Goal: Task Accomplishment & Management: Use online tool/utility

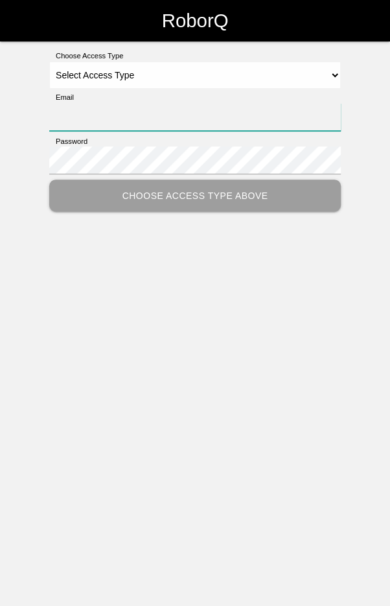
click at [301, 117] on input "Email" at bounding box center [195, 117] width 292 height 28
type input "[EMAIL_ADDRESS][DOMAIN_NAME]"
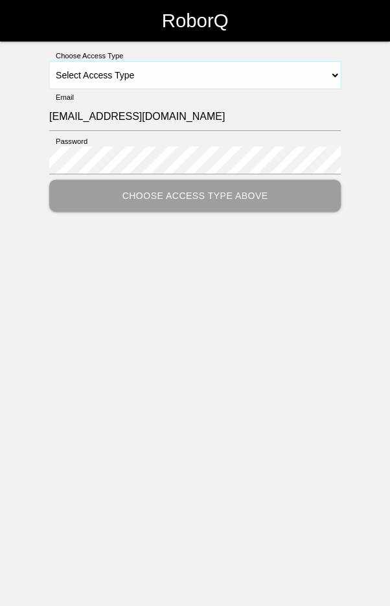
click at [254, 62] on select "Select Access Type Admin Customer Supervisor Worker" at bounding box center [195, 75] width 292 height 27
select select "Worker"
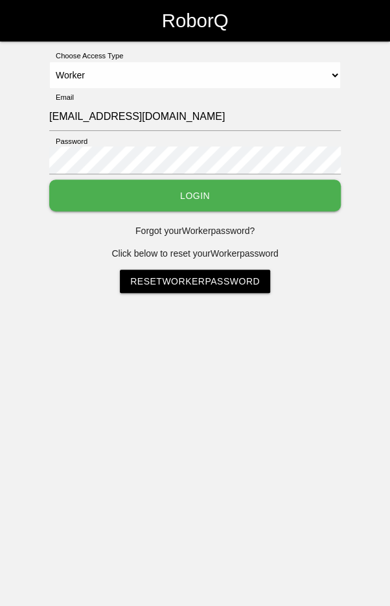
click at [232, 185] on button "Login" at bounding box center [195, 196] width 292 height 32
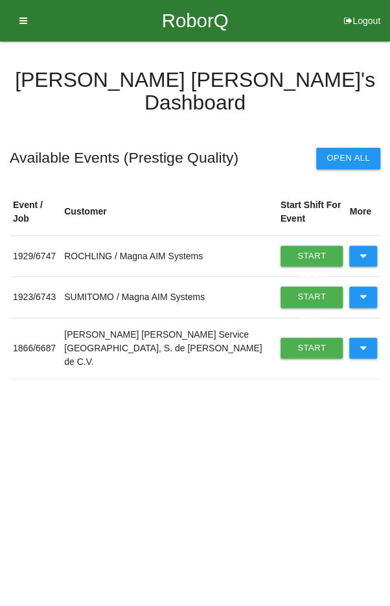
click at [367, 246] on button at bounding box center [363, 256] width 28 height 21
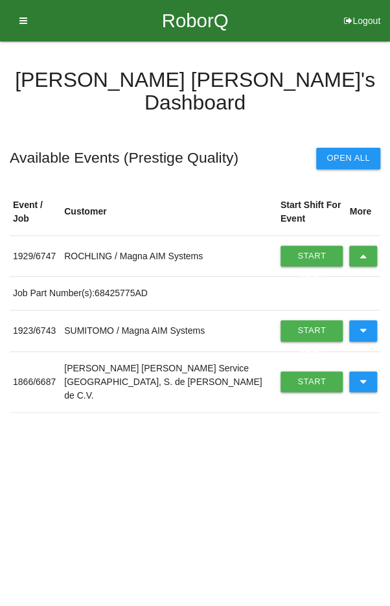
click at [365, 246] on icon at bounding box center [363, 256] width 7 height 21
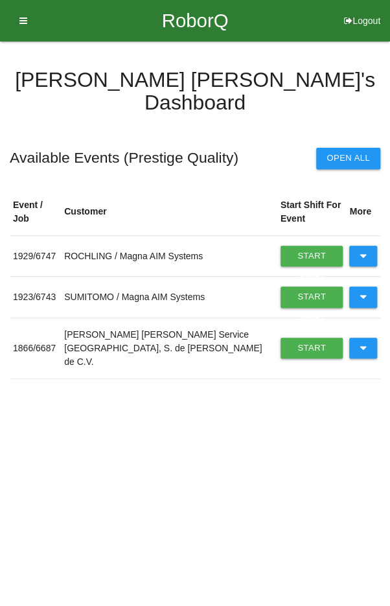
click at [363, 287] on icon at bounding box center [363, 297] width 7 height 21
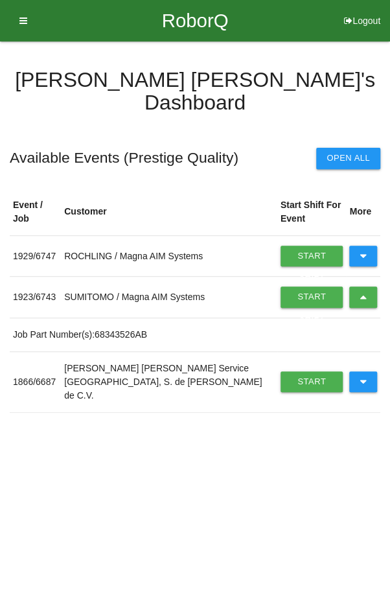
click at [296, 287] on link "Start Shift" at bounding box center [312, 297] width 63 height 21
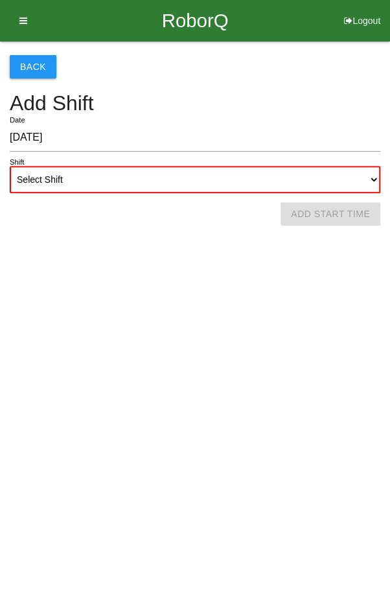
click at [186, 167] on select "Select Shift 1st Shift 2nd Shift 3rd Shift 4th Shift" at bounding box center [195, 179] width 371 height 27
select select "2"
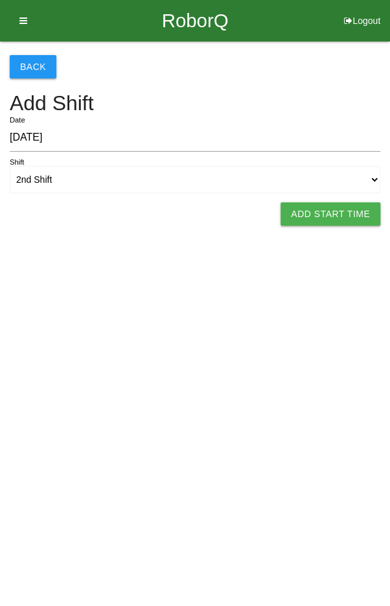
click at [309, 204] on button "Add Start Time" at bounding box center [331, 213] width 100 height 23
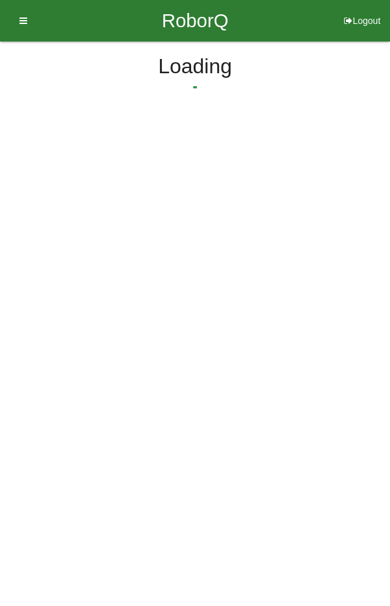
select select "2"
select select "33"
select select "2"
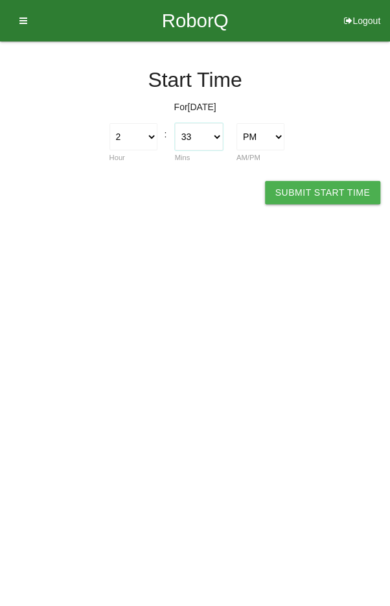
click at [193, 136] on select "00 01 02 03 04 05 06 07 08 09 10 11 12 13 14 15 16 17 18 19 20 21 22 23 24 25 2…" at bounding box center [199, 136] width 48 height 27
select select "0"
click at [335, 191] on button "Submit Start Time" at bounding box center [322, 192] width 115 height 23
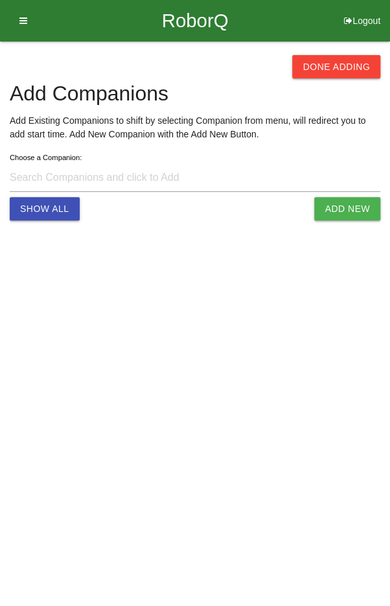
click at [328, 56] on button "Done Adding" at bounding box center [336, 66] width 88 height 23
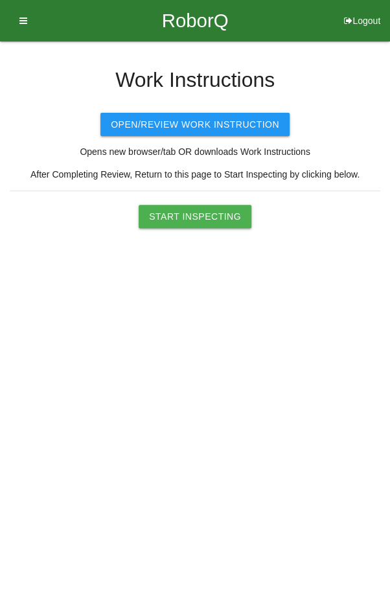
click at [197, 221] on button "Start Inspecting" at bounding box center [195, 216] width 113 height 23
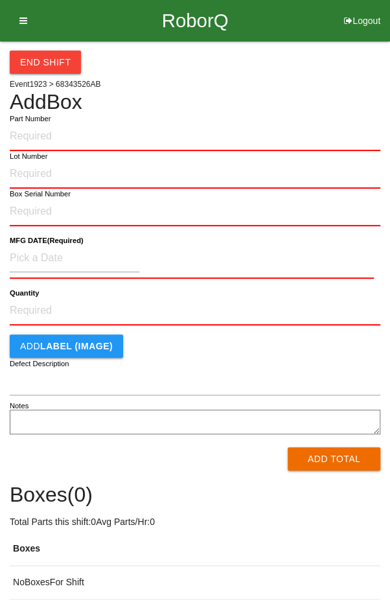
click at [121, 131] on input "Part Number" at bounding box center [195, 137] width 371 height 29
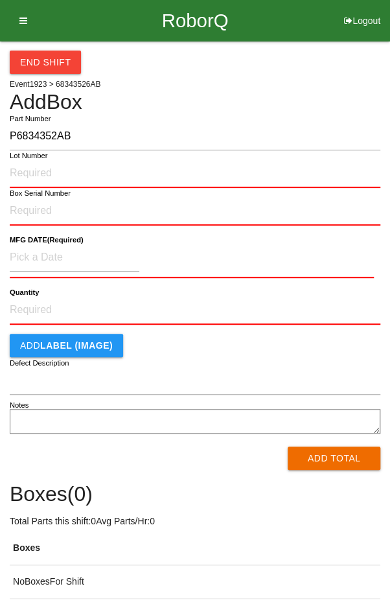
type input "P6834352AB"
click at [137, 168] on input "Lot Number" at bounding box center [195, 173] width 371 height 29
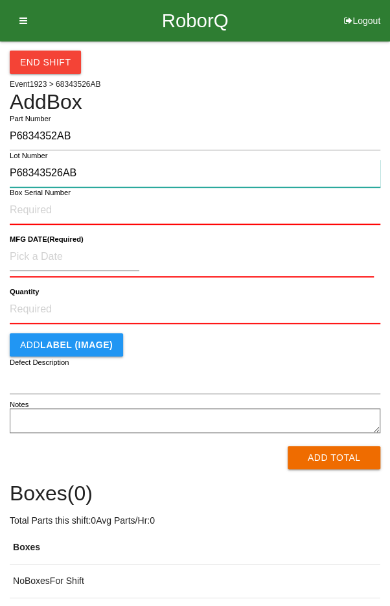
click at [322, 173] on input "P68343526AB" at bounding box center [195, 173] width 371 height 28
type input "P"
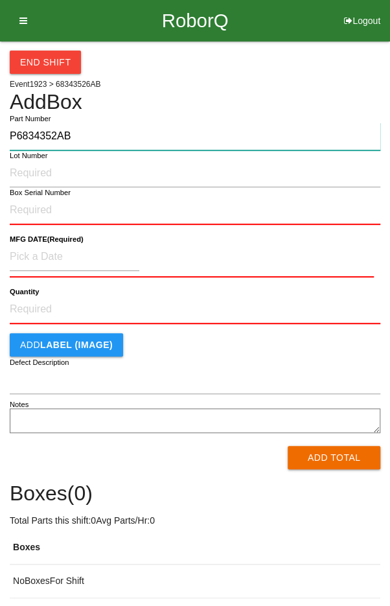
click at [225, 123] on input "P6834352AB" at bounding box center [195, 137] width 371 height 28
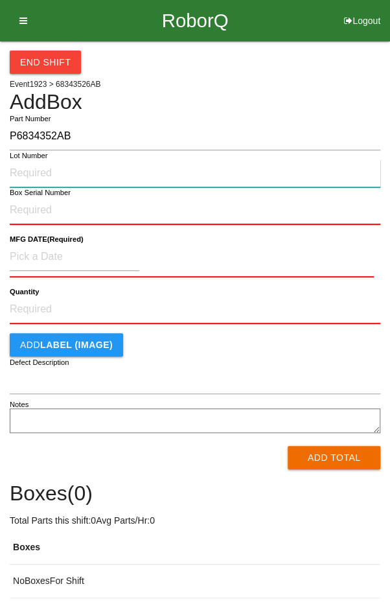
click at [184, 176] on input "Lot Number" at bounding box center [195, 173] width 371 height 28
click at [110, 167] on input "SGP87F01WF" at bounding box center [195, 173] width 371 height 28
type input "S"
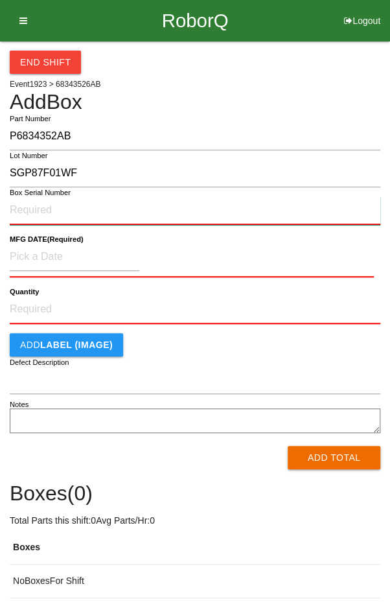
click at [38, 204] on input "Box Serial Number" at bounding box center [195, 210] width 371 height 29
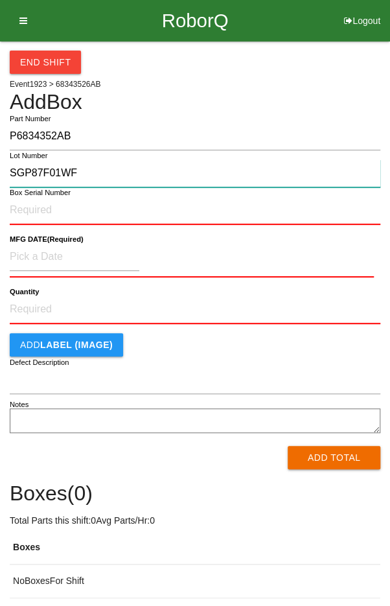
click at [101, 169] on input "SGP87F01WF" at bounding box center [195, 173] width 371 height 28
type input "S"
type input "LGP87F01WF"
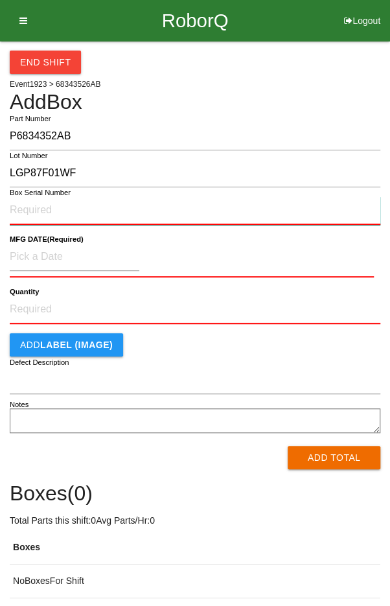
click at [121, 206] on input "Box Serial Number" at bounding box center [195, 210] width 371 height 29
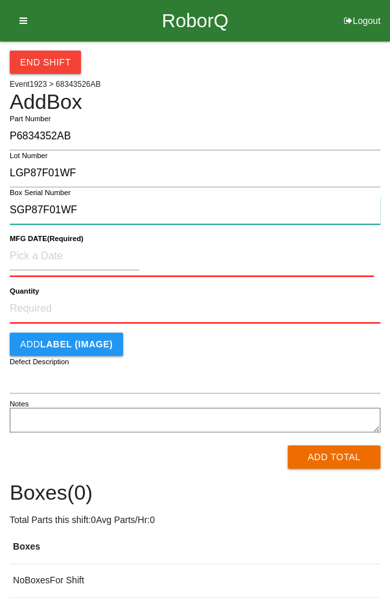
type input "SGP87F01WF"
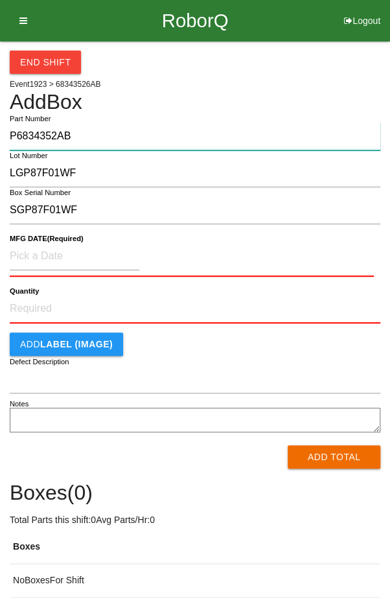
click at [96, 148] on input "P6834352AB" at bounding box center [195, 137] width 371 height 28
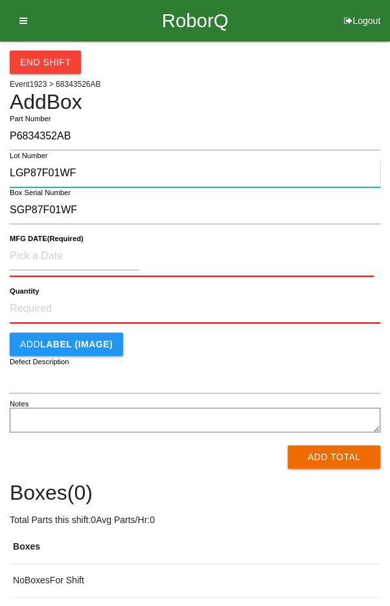
click at [97, 167] on input "LGP87F01WF" at bounding box center [195, 173] width 371 height 28
type input "L"
type input "SGP87F01WF"
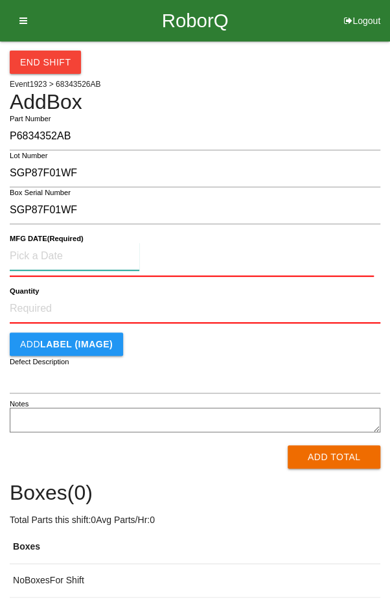
click at [39, 252] on input at bounding box center [75, 256] width 130 height 28
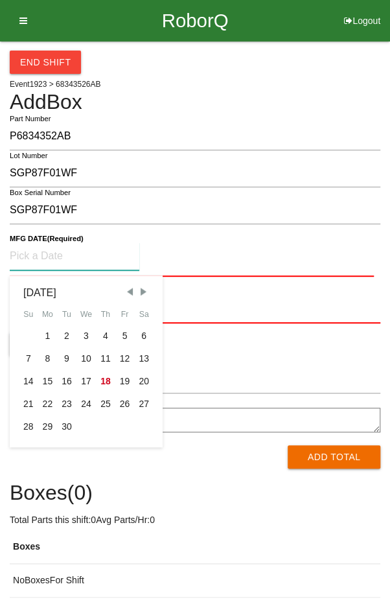
click at [47, 360] on div "8" at bounding box center [47, 358] width 19 height 23
type input "[DATE]"
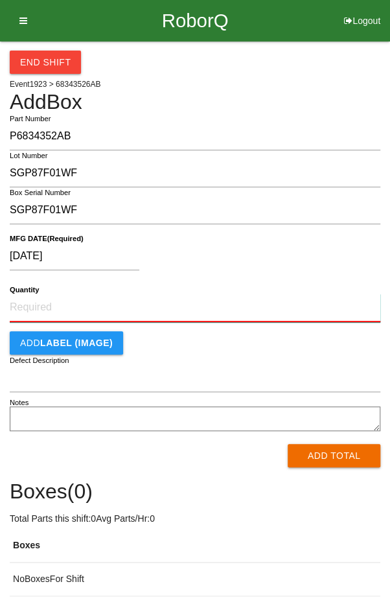
click at [166, 305] on input "Quantity" at bounding box center [195, 308] width 371 height 29
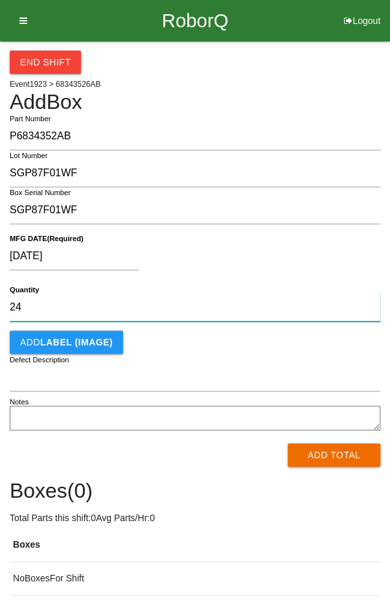
type input "24"
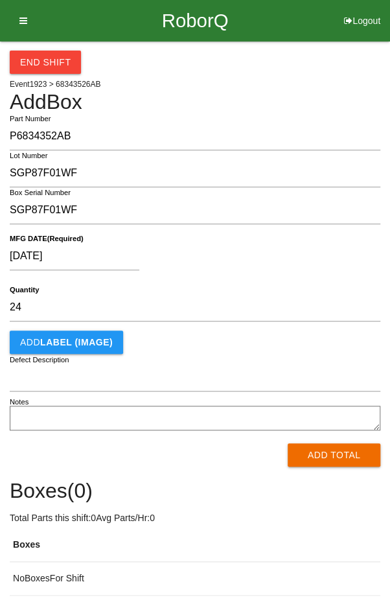
click at [282, 267] on div "[DATE]" at bounding box center [192, 258] width 364 height 33
click at [342, 456] on button "Add Total" at bounding box center [334, 454] width 93 height 23
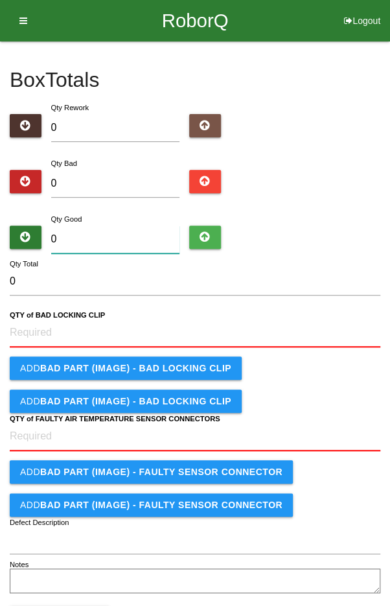
click at [125, 234] on input "0" at bounding box center [115, 240] width 129 height 28
type input "2"
type input "24"
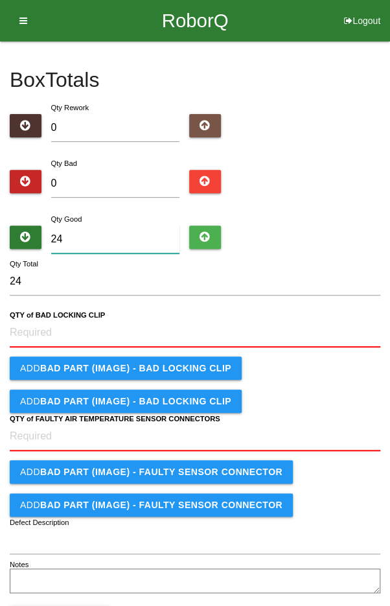
type input "24"
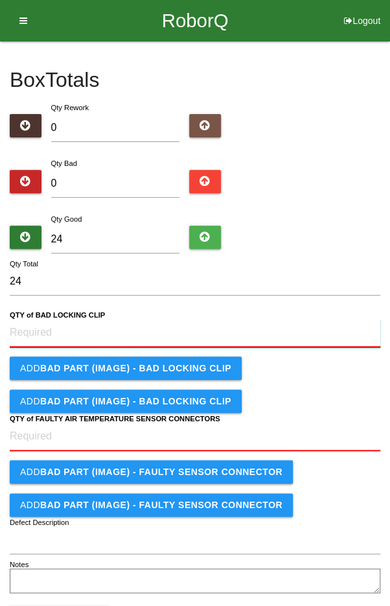
click at [174, 329] on CLIP "QTY of BAD LOCKING CLIP" at bounding box center [195, 333] width 371 height 29
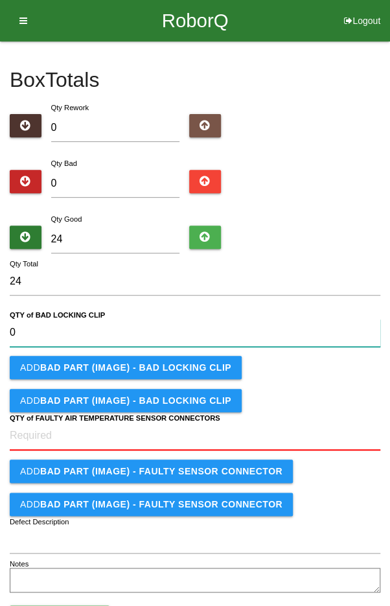
type CLIP "0"
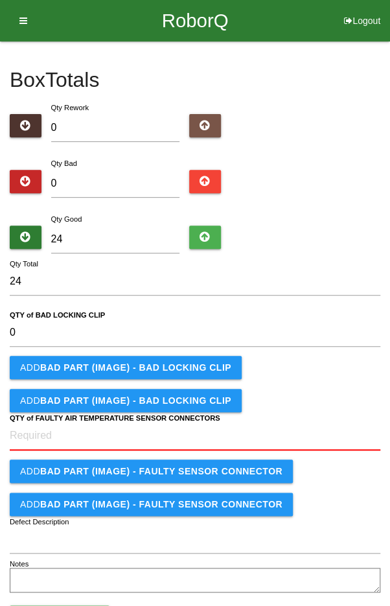
click at [309, 197] on div "Qty Bad 0" at bounding box center [195, 179] width 371 height 47
click at [156, 436] on CONNECTORS "QTY of FAULTY AIR TEMPERATURE SENSOR CONNECTORS" at bounding box center [195, 436] width 371 height 29
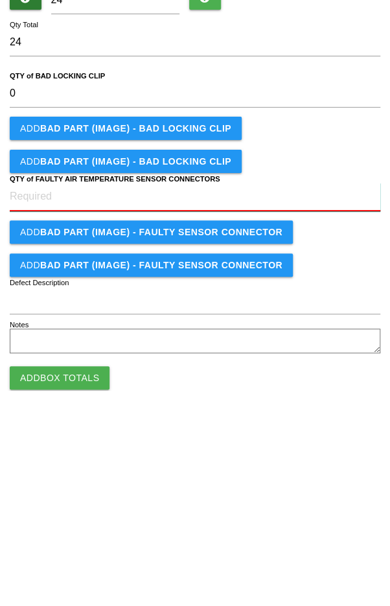
scroll to position [25, 0]
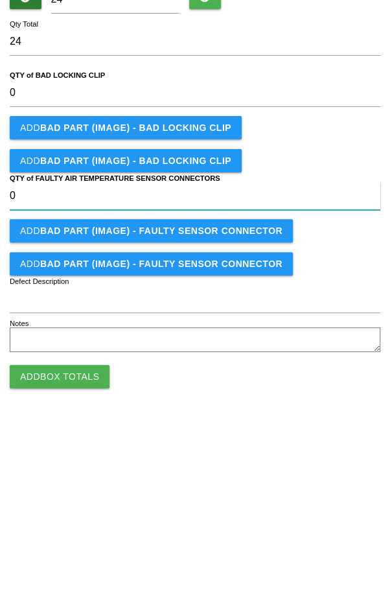
type CONNECTORS "0"
click at [308, 359] on form "24 Qty Total 0 QTY of BAD LOCKING CLIP Add BAD PART (IMAGE) - BAD LOCKING CLIP …" at bounding box center [195, 407] width 371 height 328
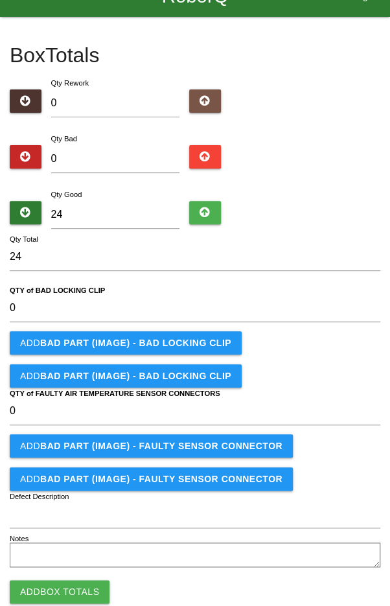
scroll to position [53, 0]
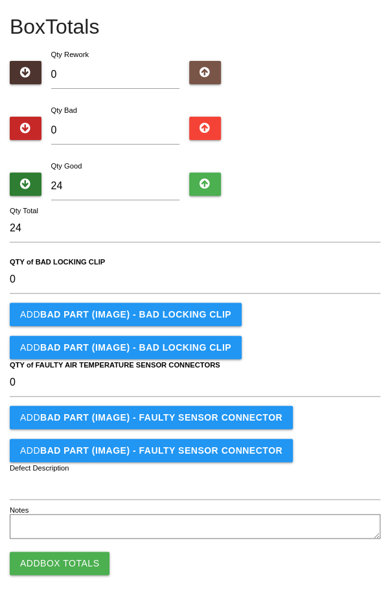
click at [53, 553] on button "Add Box Totals" at bounding box center [60, 563] width 100 height 23
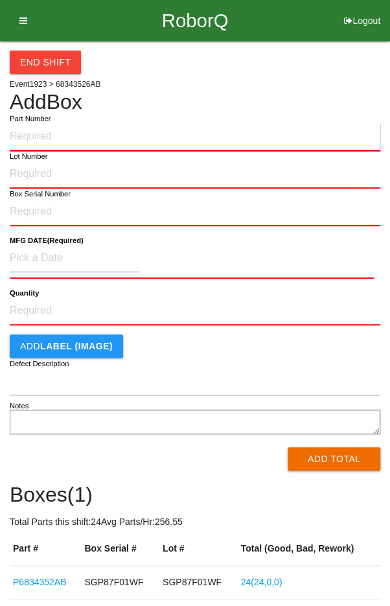
click at [150, 139] on input "Part Number" at bounding box center [195, 137] width 371 height 29
type input "P68343526AB"
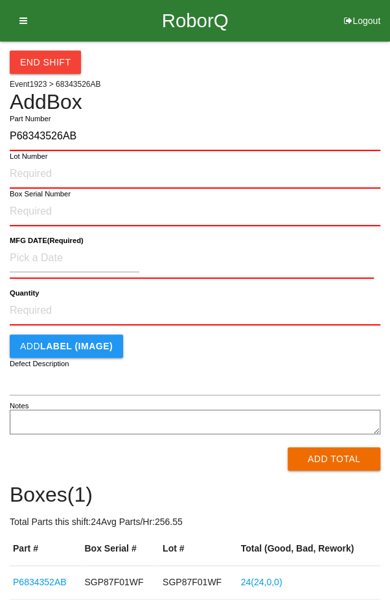
click at [27, 155] on label "Lot Number" at bounding box center [29, 156] width 38 height 11
click at [27, 160] on input "Lot Number" at bounding box center [195, 174] width 371 height 29
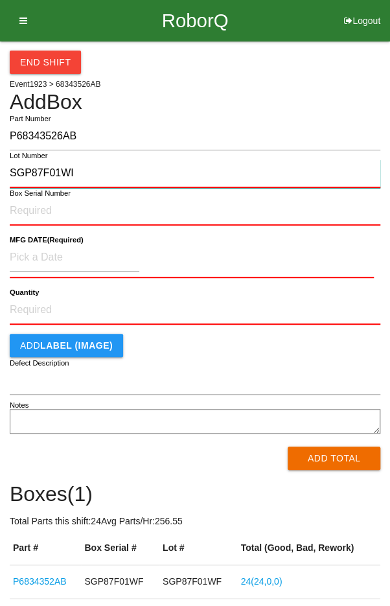
type input "SGP87F01WI"
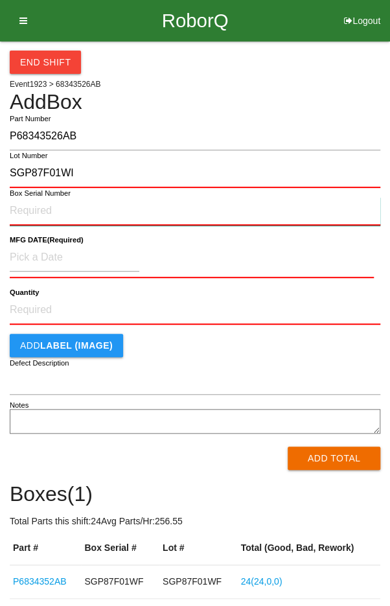
click at [25, 206] on input "Box Serial Number" at bounding box center [195, 211] width 371 height 29
type input "SGP87F01WI"
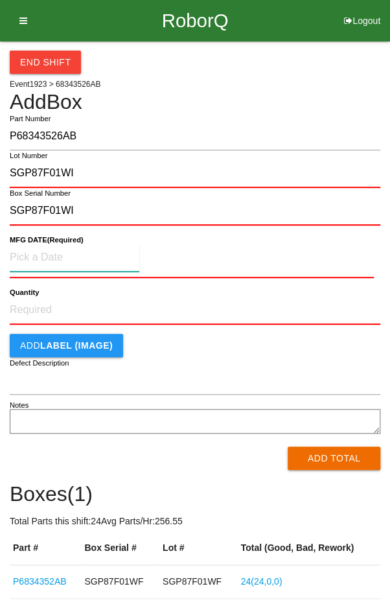
click at [39, 253] on input at bounding box center [75, 258] width 130 height 28
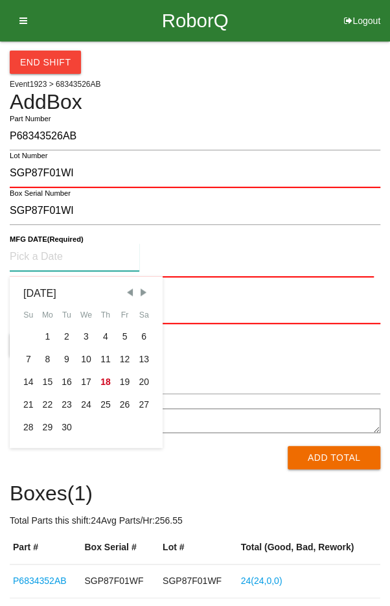
click at [45, 360] on div "8" at bounding box center [47, 359] width 19 height 23
type input "[DATE]"
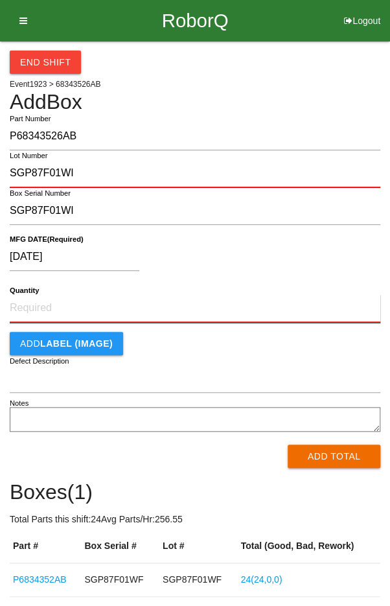
click at [176, 305] on input "Quantity" at bounding box center [195, 308] width 371 height 29
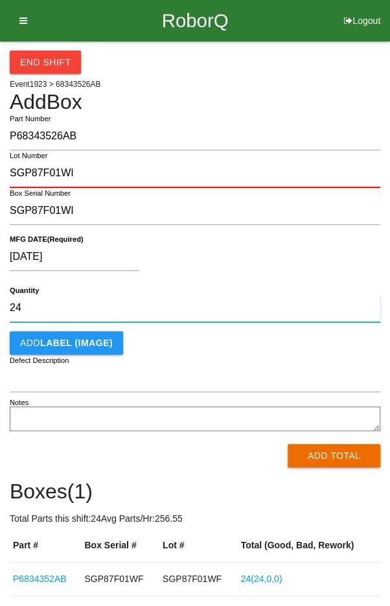
type input "24"
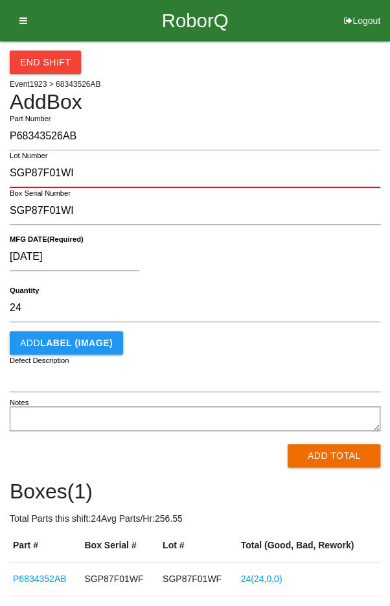
click at [273, 259] on div "[DATE]" at bounding box center [192, 259] width 364 height 33
click at [329, 455] on button "Add Total" at bounding box center [334, 455] width 93 height 23
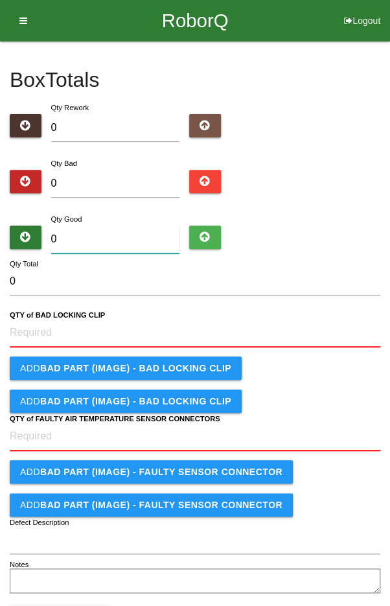
click at [119, 242] on input "0" at bounding box center [115, 240] width 129 height 28
type input "2"
type input "24"
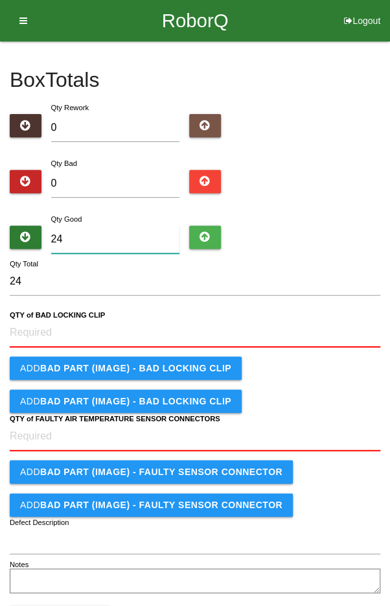
type input "24"
click at [304, 283] on input "24" at bounding box center [195, 282] width 371 height 28
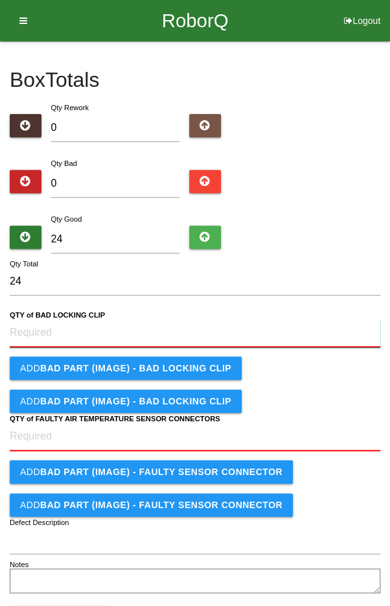
click at [189, 328] on CLIP "QTY of BAD LOCKING CLIP" at bounding box center [195, 333] width 371 height 29
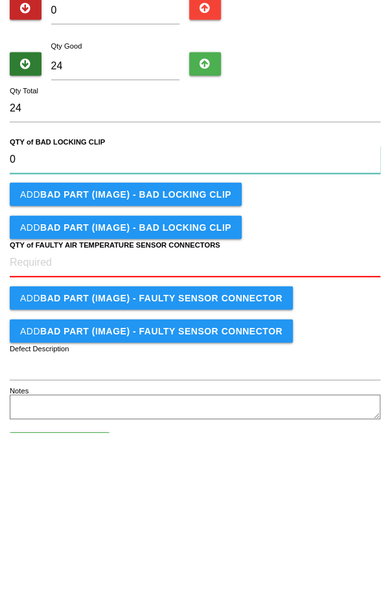
type CLIP "0"
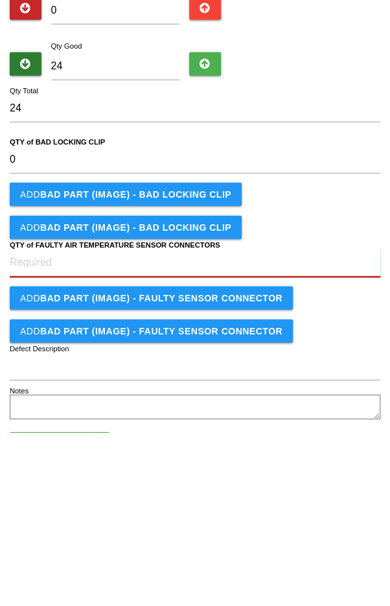
click at [185, 449] on CONNECTORS "QTY of FAULTY AIR TEMPERATURE SENSOR CONNECTORS" at bounding box center [195, 436] width 371 height 29
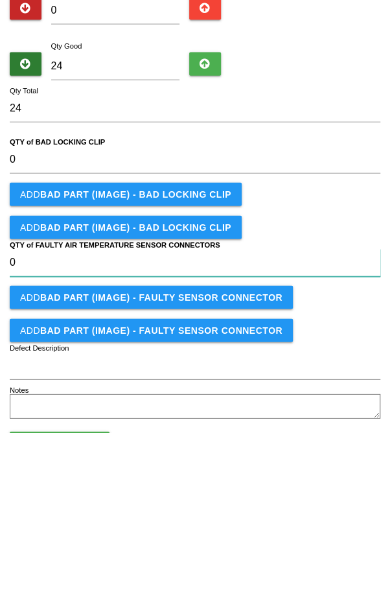
type CONNECTORS "0"
click at [342, 382] on form "24 Qty Total 0 QTY of BAD LOCKING CLIP Add BAD PART (IMAGE) - BAD LOCKING CLIP …" at bounding box center [195, 432] width 371 height 328
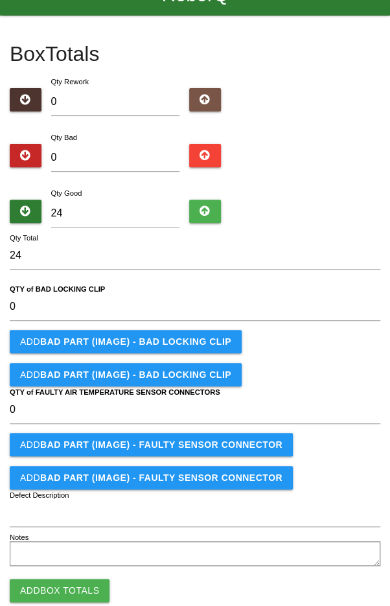
scroll to position [53, 0]
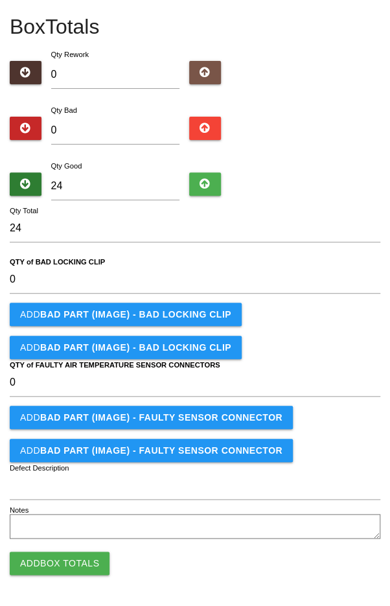
click at [60, 562] on button "Add Box Totals" at bounding box center [60, 563] width 100 height 23
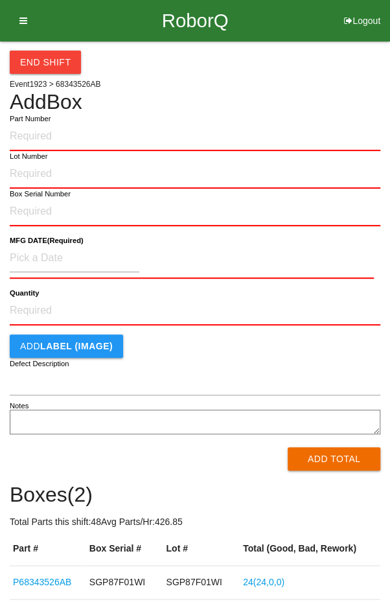
click at [389, 124] on div "End Shift Event 1923 > 68343526AB Add Box Part Number Lot Number Box Serial Num…" at bounding box center [195, 337] width 390 height 592
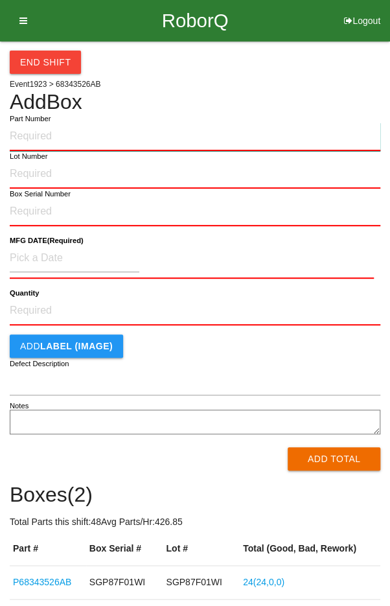
click at [32, 135] on input "Part Number" at bounding box center [195, 137] width 371 height 29
type input "P68343526AB"
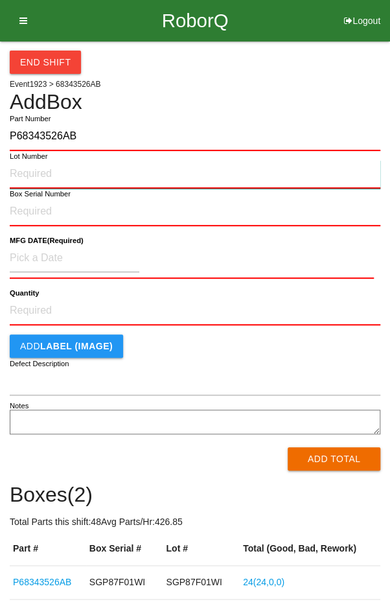
click at [27, 169] on input "Lot Number" at bounding box center [195, 174] width 371 height 29
type input "SGP87F01WD"
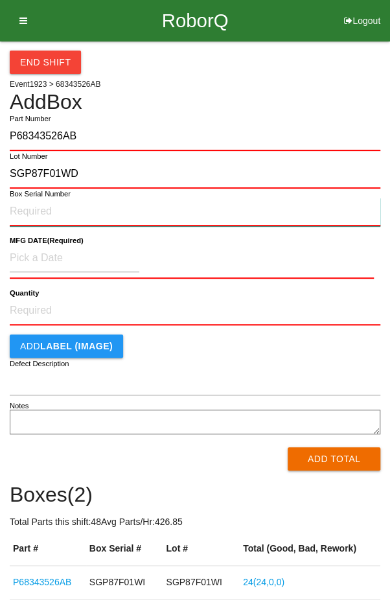
click at [34, 207] on input "Box Serial Number" at bounding box center [195, 212] width 371 height 29
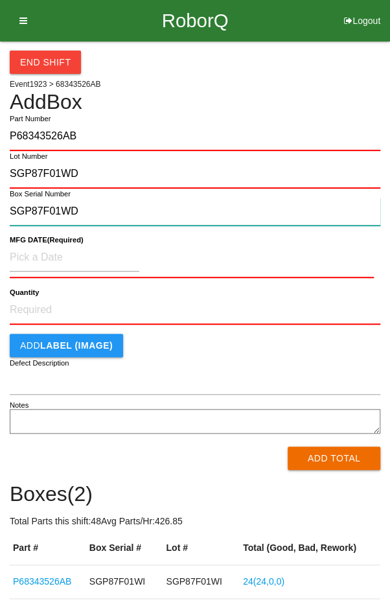
type input "SGP87F01WD"
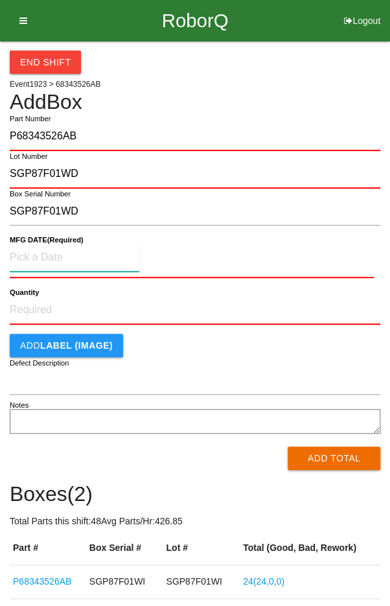
click at [47, 261] on input at bounding box center [75, 258] width 130 height 28
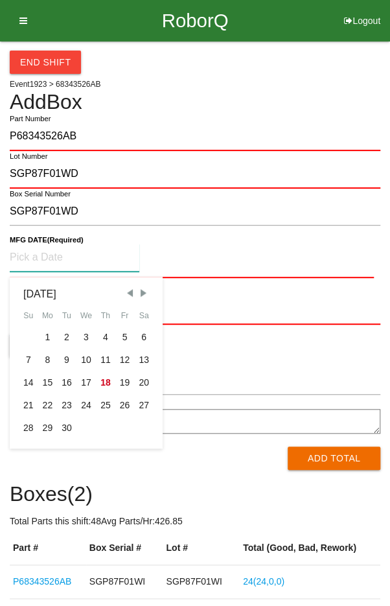
click at [45, 358] on div "8" at bounding box center [47, 360] width 19 height 23
type input "[DATE]"
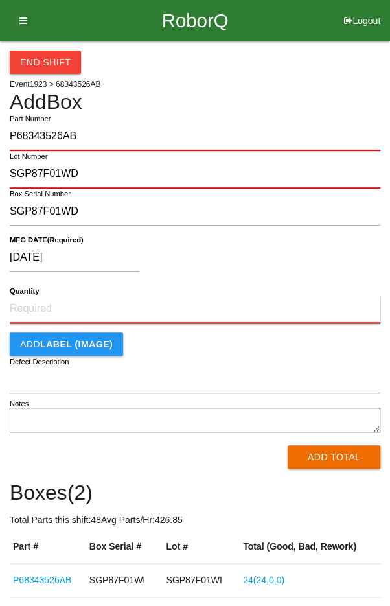
click at [45, 305] on input "Quantity" at bounding box center [195, 309] width 371 height 29
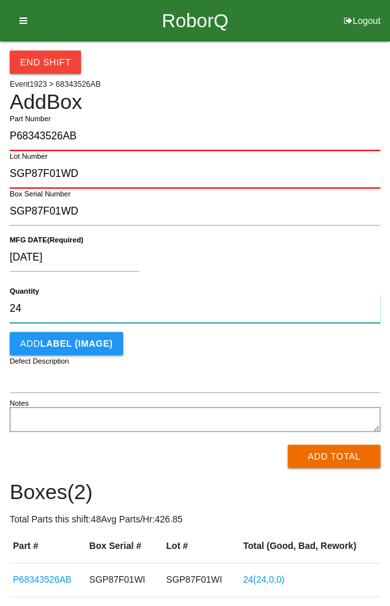
type input "24"
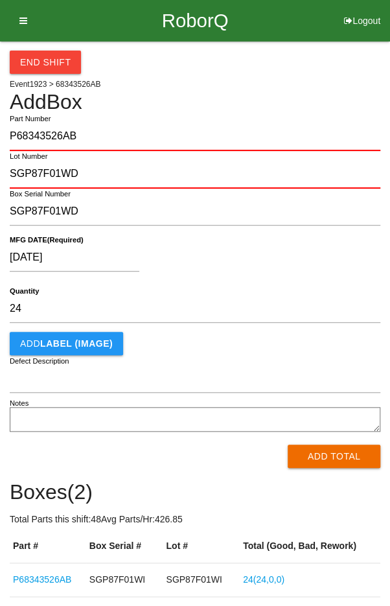
click at [318, 250] on div "[DATE]" at bounding box center [192, 260] width 364 height 33
click at [328, 462] on button "Add Total" at bounding box center [334, 456] width 93 height 23
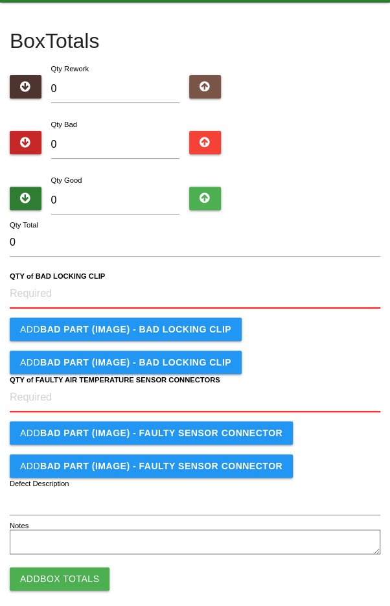
scroll to position [54, 0]
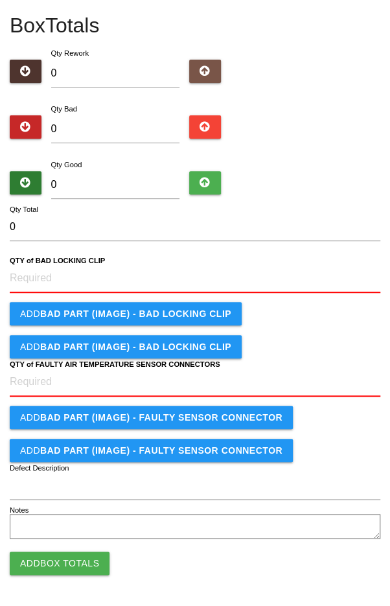
click at [70, 564] on button "Add Box Totals" at bounding box center [60, 563] width 100 height 23
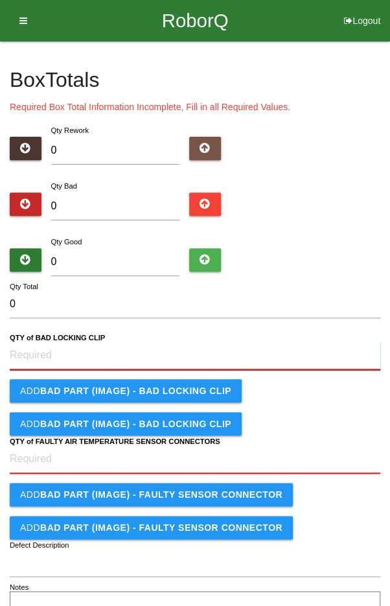
click at [74, 358] on CLIP "QTY of BAD LOCKING CLIP" at bounding box center [195, 356] width 371 height 29
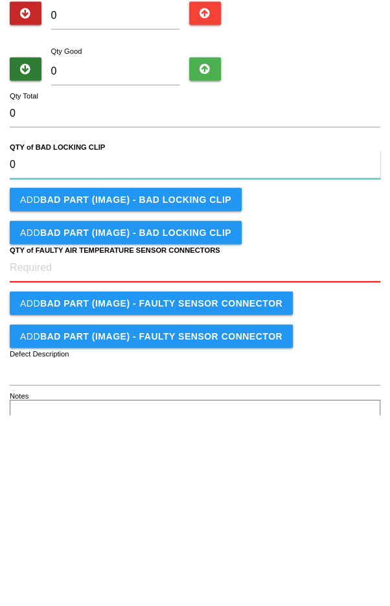
type CLIP "0"
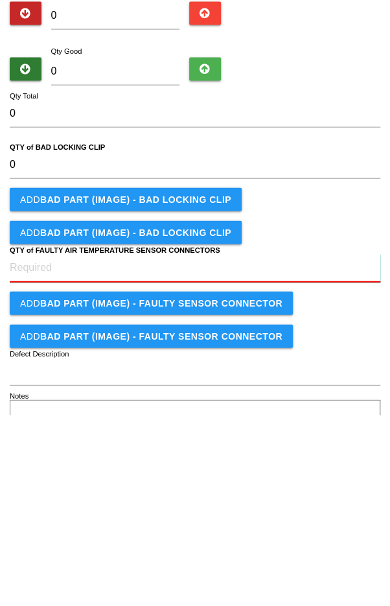
click at [93, 461] on CONNECTORS "QTY of FAULTY AIR TEMPERATURE SENSOR CONNECTORS" at bounding box center [195, 459] width 371 height 29
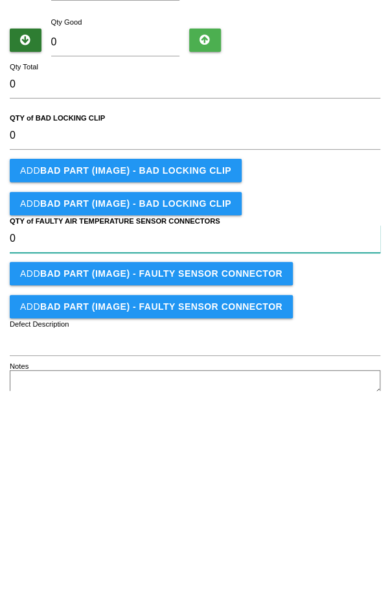
scroll to position [76, 0]
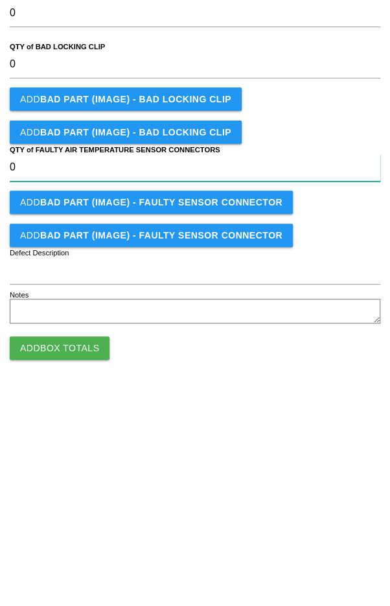
type CONNECTORS "0"
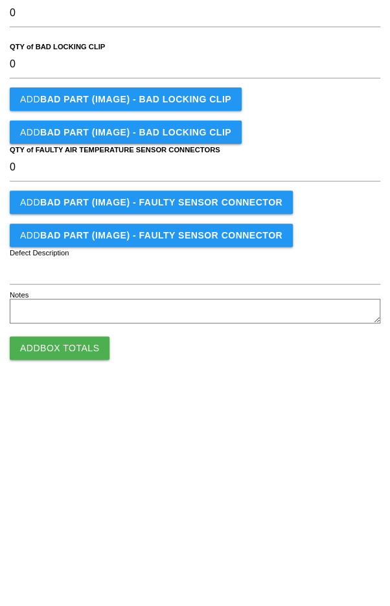
click at [81, 569] on button "Add Box Totals" at bounding box center [60, 563] width 100 height 23
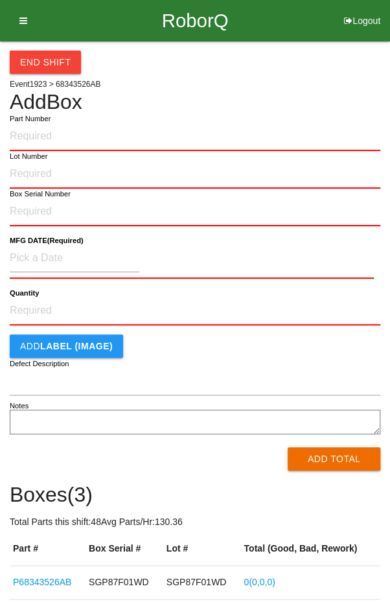
click at [27, 27] on icon at bounding box center [19, 20] width 16 height 41
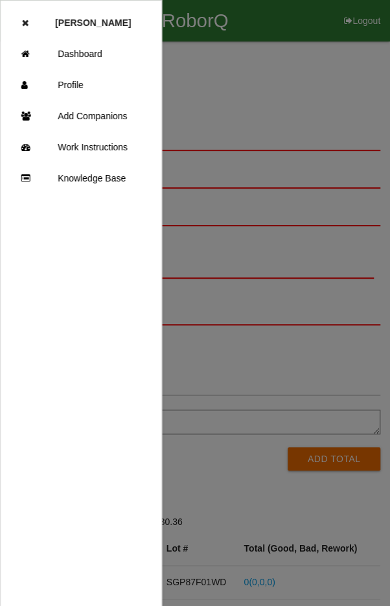
click at [89, 59] on link "Dashboard" at bounding box center [81, 53] width 161 height 31
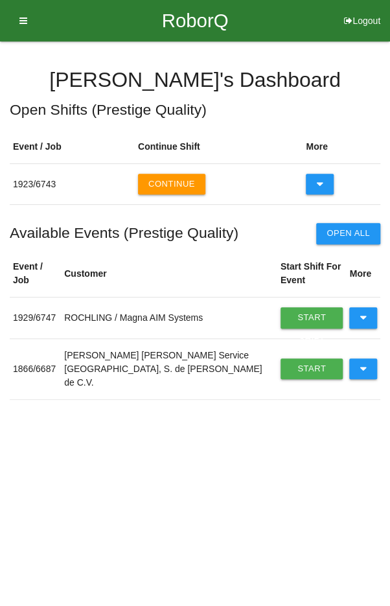
click at [18, 27] on icon at bounding box center [19, 20] width 16 height 41
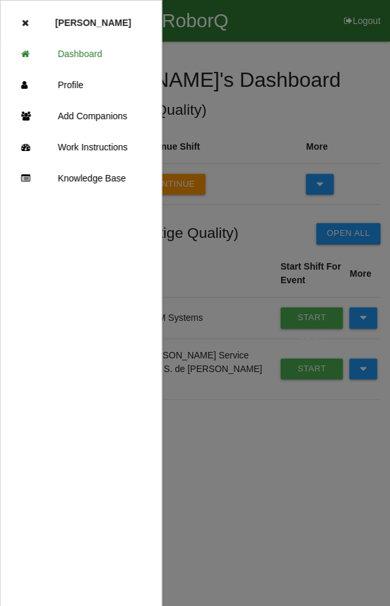
click at [115, 125] on link "Add Companions" at bounding box center [81, 115] width 161 height 31
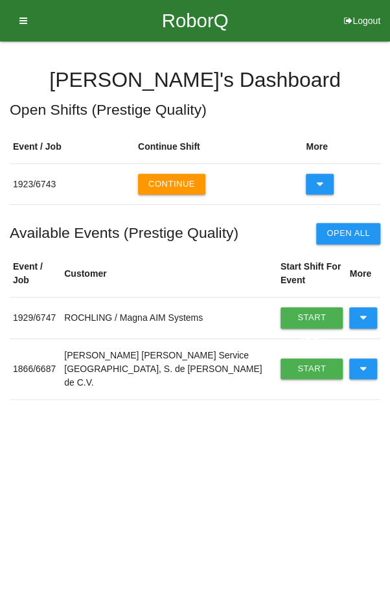
click at [18, 28] on icon at bounding box center [19, 20] width 16 height 41
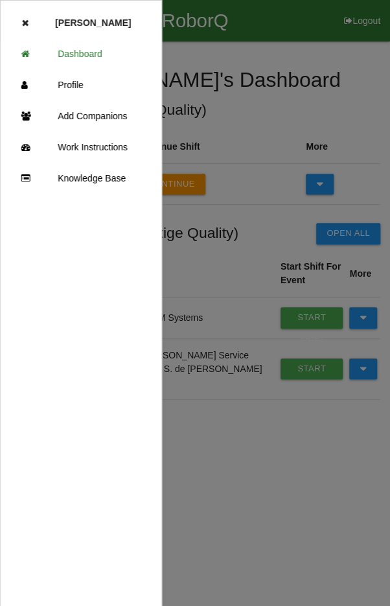
click at [239, 137] on div at bounding box center [195, 363] width 390 height 727
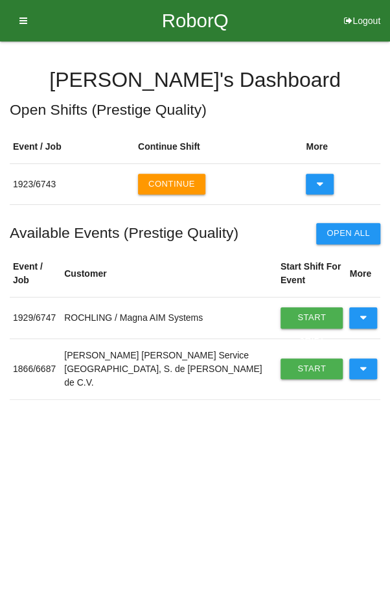
click at [169, 191] on button "Continue" at bounding box center [171, 184] width 67 height 21
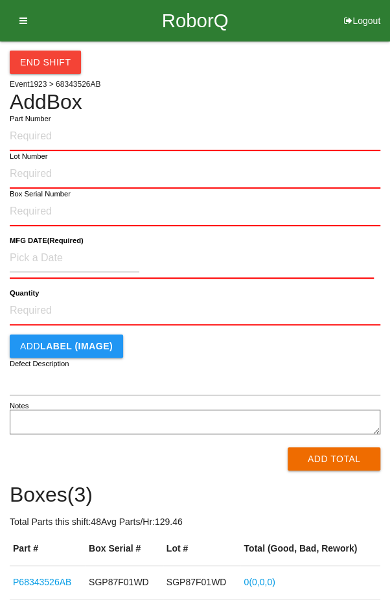
click at [19, 27] on icon at bounding box center [19, 20] width 16 height 41
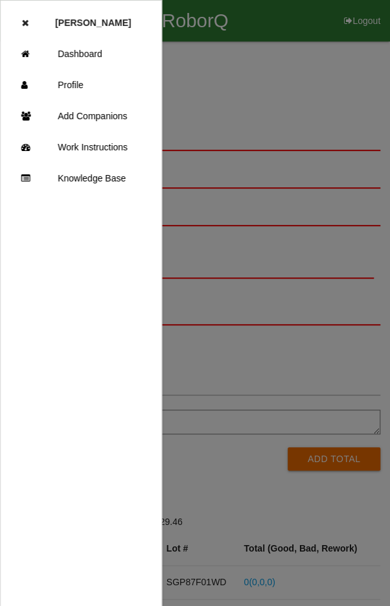
click at [110, 121] on link "Add Companions" at bounding box center [81, 115] width 161 height 31
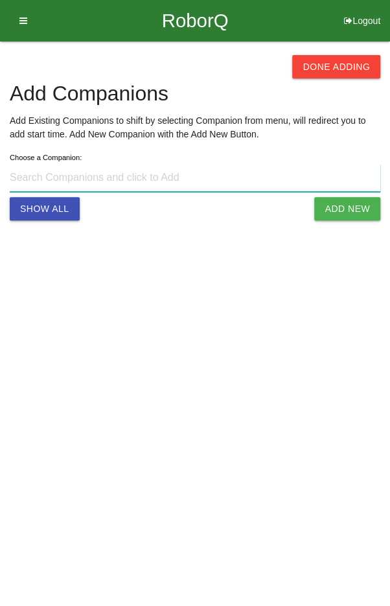
click at [126, 179] on input at bounding box center [195, 178] width 371 height 28
type input "[PERSON_NAME] [EMAIL_ADDRESS][DOMAIN_NAME]"
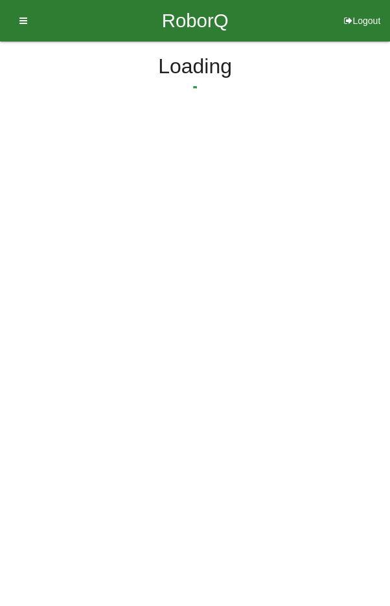
select select "2"
select select "55"
select select "2"
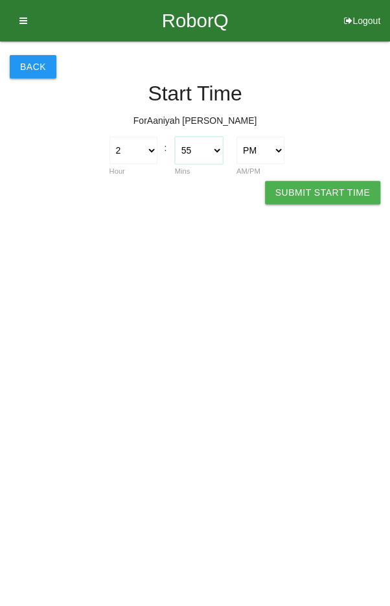
click at [207, 155] on select "00 01 02 03 04 05 06 07 08 09 10 11 12 13 14 15 16 17 18 19 20 21 22 23 24 25 2…" at bounding box center [199, 150] width 48 height 27
select select "15"
click at [340, 195] on button "Submit Start Time" at bounding box center [322, 192] width 115 height 23
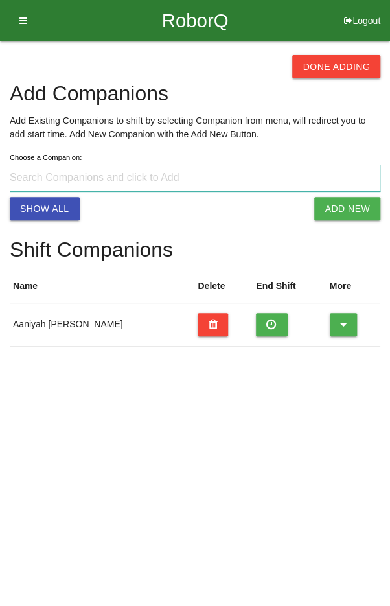
click at [106, 172] on input at bounding box center [195, 178] width 371 height 28
type input "[PERSON_NAME] [EMAIL_ADDRESS][DOMAIN_NAME]"
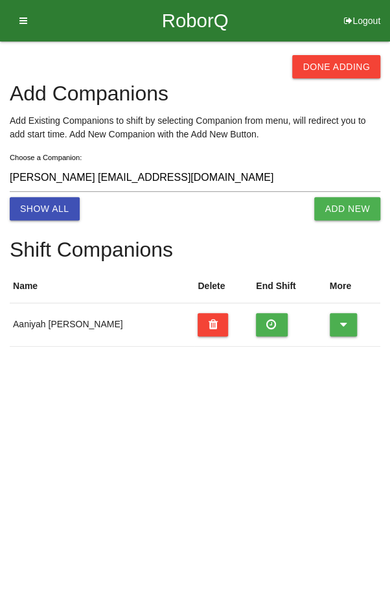
select select "2"
select select "56"
select select "2"
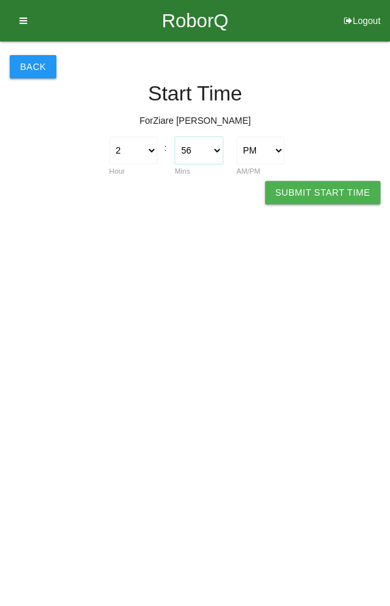
click at [212, 150] on select "00 01 02 03 04 05 06 07 08 09 10 11 12 13 14 15 16 17 18 19 20 21 22 23 24 25 2…" at bounding box center [199, 150] width 48 height 27
select select "15"
click at [350, 199] on button "Submit Start Time" at bounding box center [322, 192] width 115 height 23
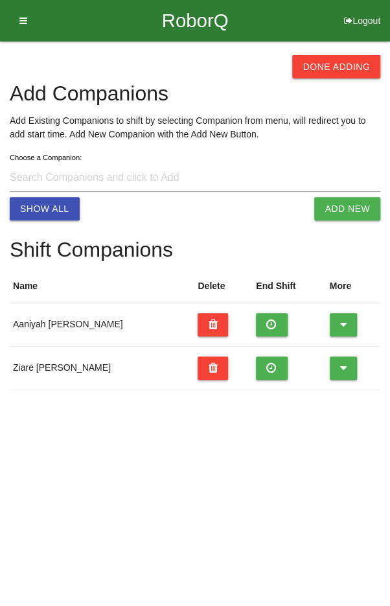
click at [347, 72] on button "Done Adding" at bounding box center [336, 66] width 88 height 23
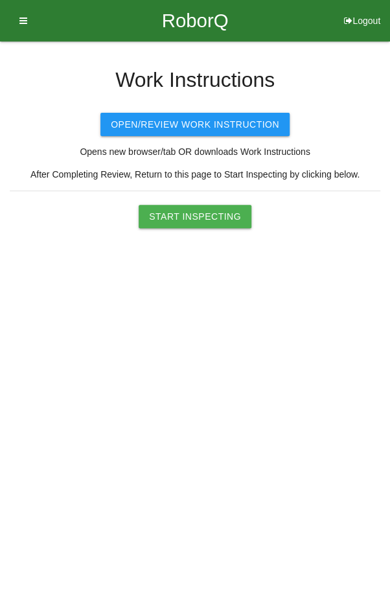
click at [210, 219] on button "Start Inspecting" at bounding box center [195, 216] width 113 height 23
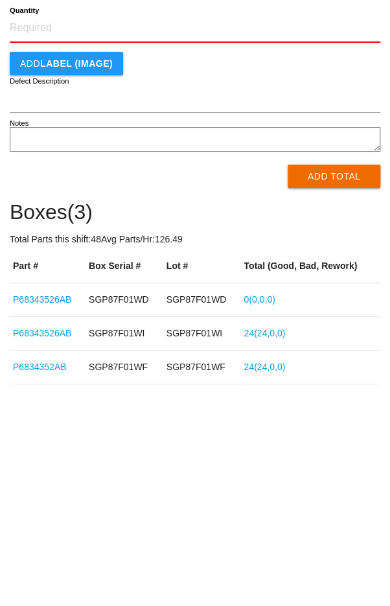
scroll to position [73, 0]
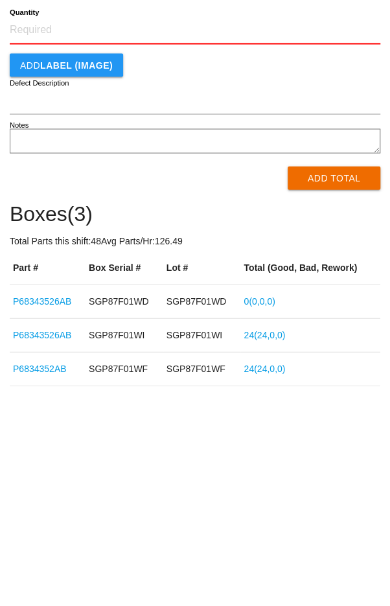
click at [266, 510] on link "0 ( 0 , 0 , 0 )" at bounding box center [259, 509] width 31 height 10
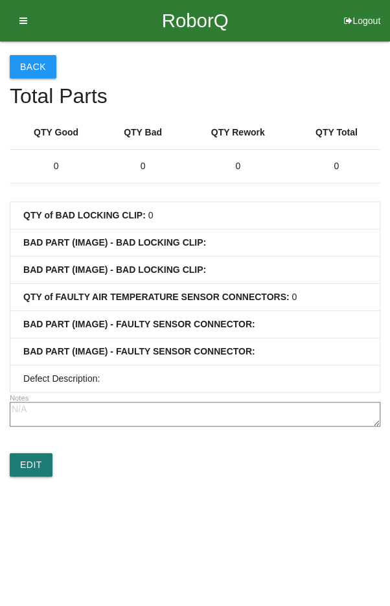
click at [21, 466] on link "Edit" at bounding box center [31, 464] width 43 height 23
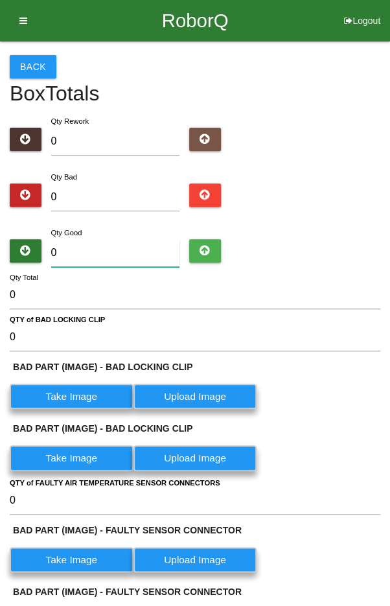
click at [111, 252] on input "0" at bounding box center [115, 253] width 129 height 28
type input "2"
type input "24"
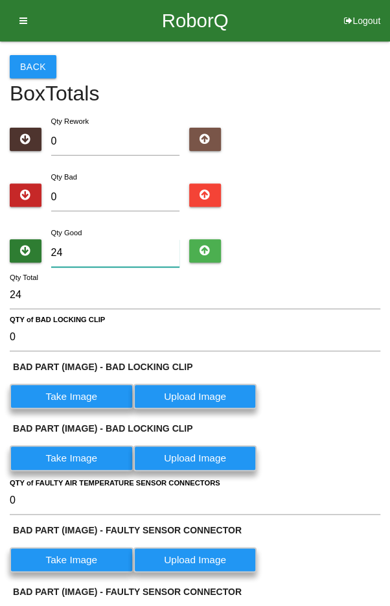
type input "24"
click at [320, 191] on div "Qty Bad 0" at bounding box center [195, 193] width 371 height 47
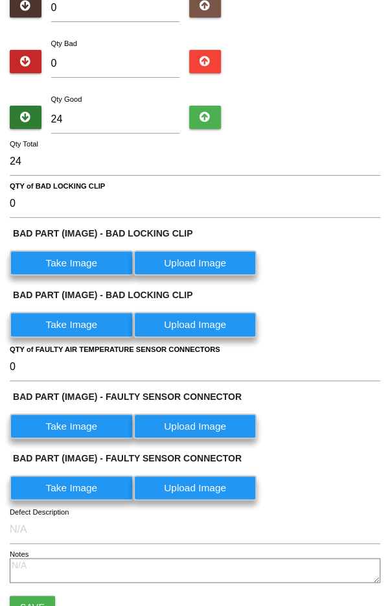
scroll to position [207, 0]
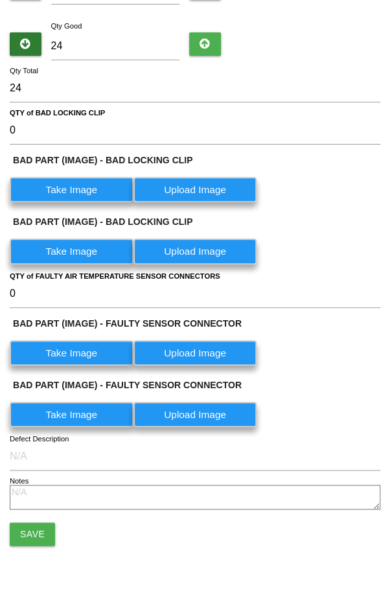
click at [26, 530] on button "Save" at bounding box center [32, 534] width 45 height 23
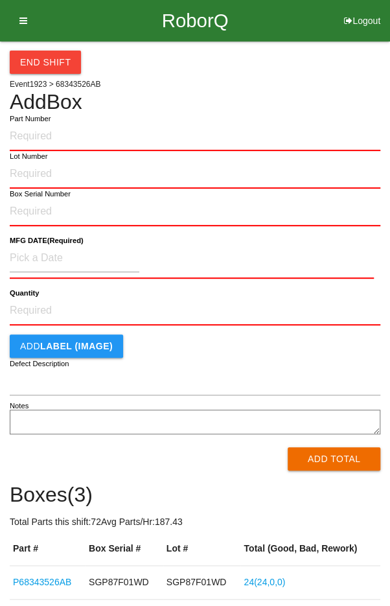
click at [132, 140] on input "Part Number" at bounding box center [195, 137] width 371 height 29
click at [284, 135] on input "Part Number" at bounding box center [195, 137] width 371 height 29
type input "P68343526AB"
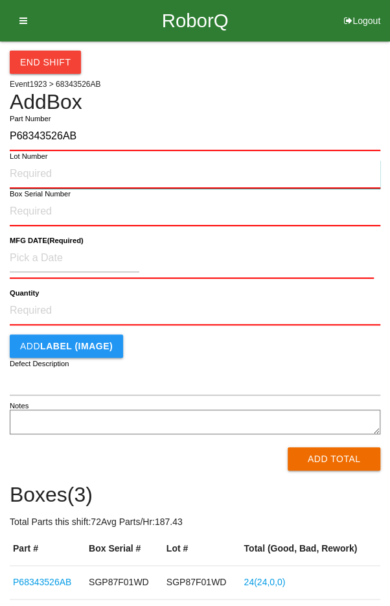
click at [27, 170] on input "Lot Number" at bounding box center [195, 174] width 371 height 29
type input "SGP87F01WJ"
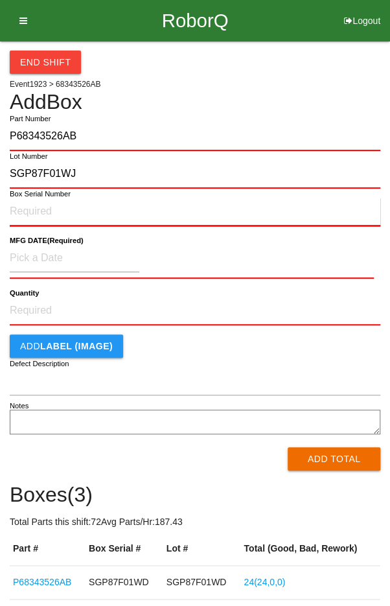
click at [27, 207] on input "Box Serial Number" at bounding box center [195, 212] width 371 height 29
type input "SGP87F01WJ"
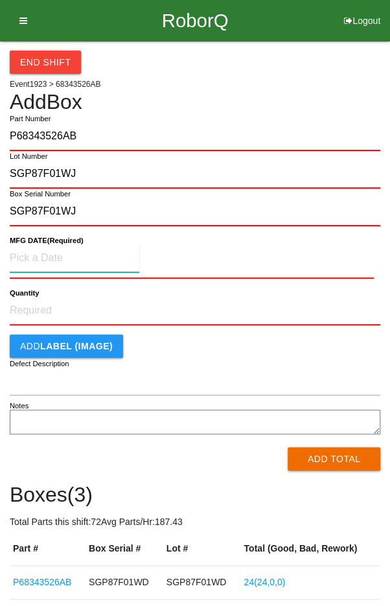
click at [36, 252] on input at bounding box center [75, 258] width 130 height 28
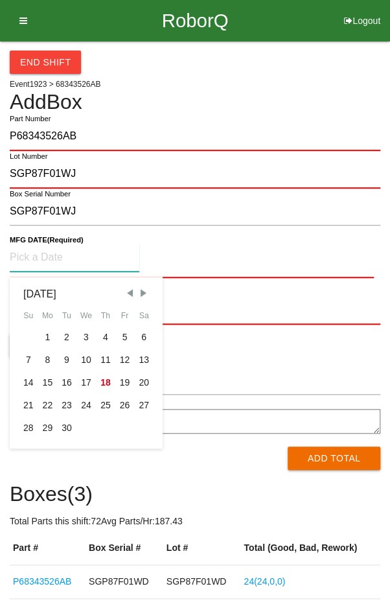
click at [47, 358] on div "8" at bounding box center [47, 360] width 19 height 23
type input "[DATE]"
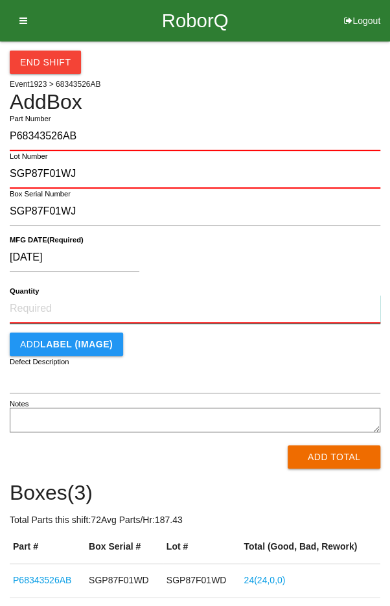
click at [226, 305] on input "Quantity" at bounding box center [195, 309] width 371 height 29
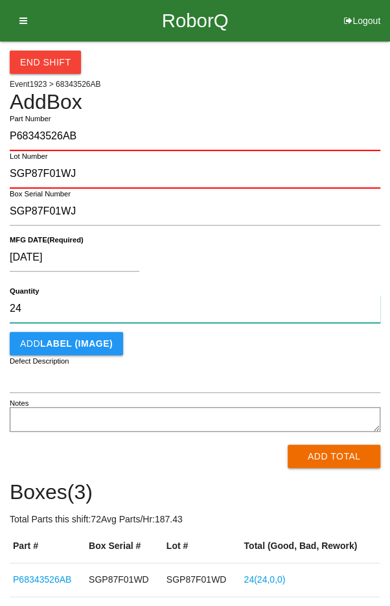
type input "24"
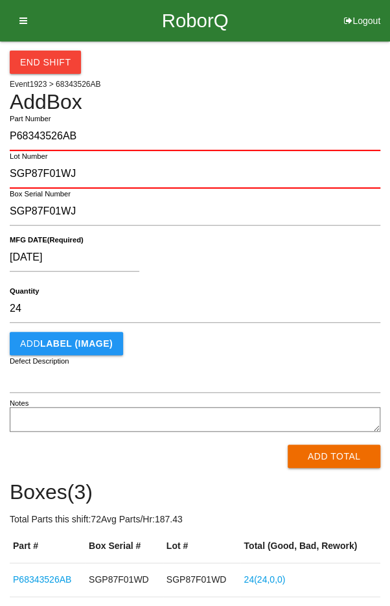
click at [300, 246] on div "[DATE]" at bounding box center [192, 260] width 364 height 33
click at [338, 456] on button "Add Total" at bounding box center [334, 456] width 93 height 23
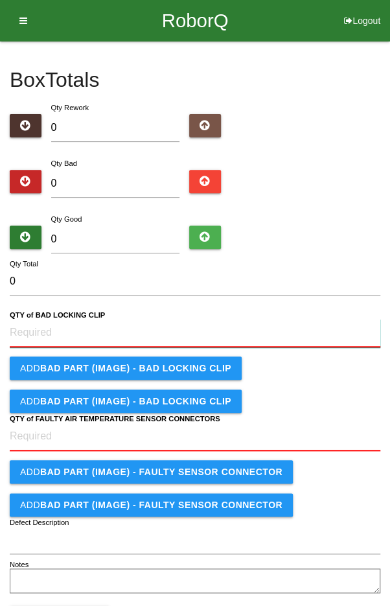
click at [45, 328] on CLIP "QTY of BAD LOCKING CLIP" at bounding box center [195, 333] width 371 height 29
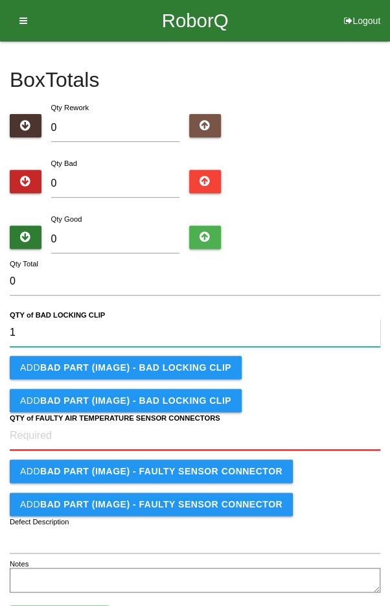
type CLIP "1"
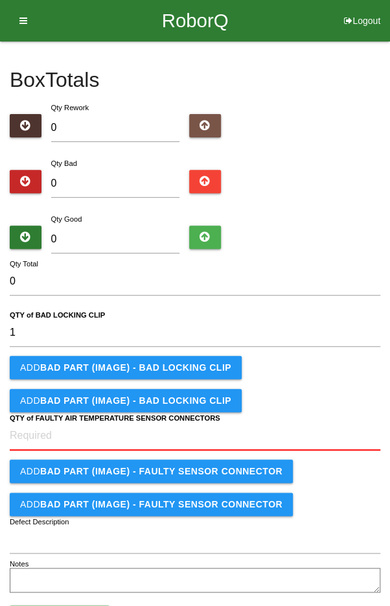
click at [61, 369] on b "BAD PART (IMAGE) - BAD LOCKING CLIP" at bounding box center [135, 367] width 191 height 10
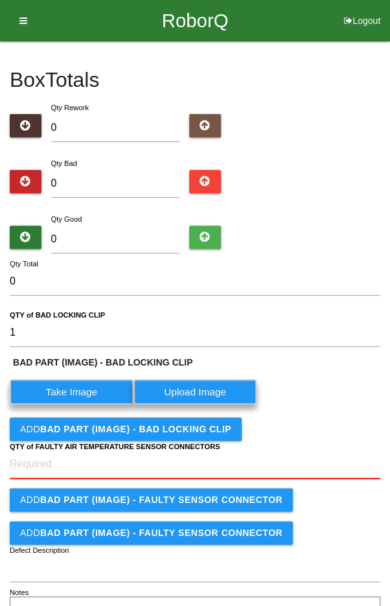
click at [64, 387] on label "Take Image" at bounding box center [72, 391] width 124 height 25
click at [0, 0] on CLIP "Take Image" at bounding box center [0, 0] width 0 height 0
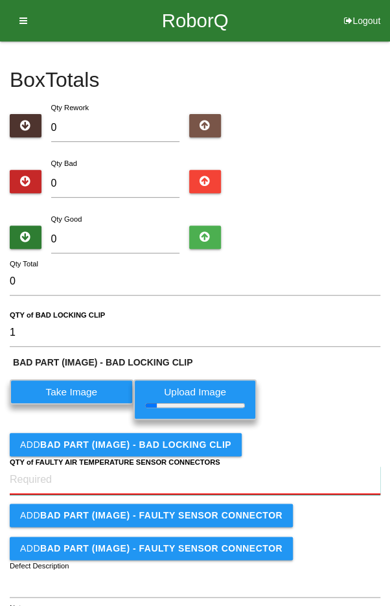
click at [43, 474] on CONNECTORS "QTY of FAULTY AIR TEMPERATURE SENSOR CONNECTORS" at bounding box center [195, 480] width 371 height 29
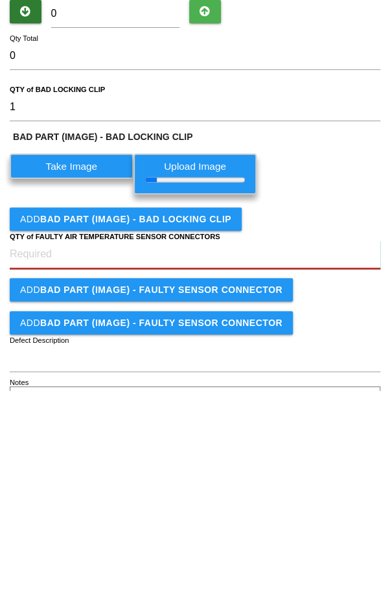
scroll to position [67, 0]
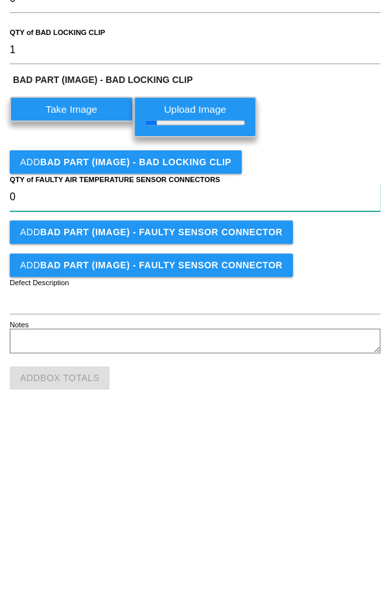
type CONNECTORS "0"
click at [342, 323] on div "BAD PART (IMAGE) - BAD LOCKING CLIP Take Image Upload Image" at bounding box center [195, 323] width 371 height 70
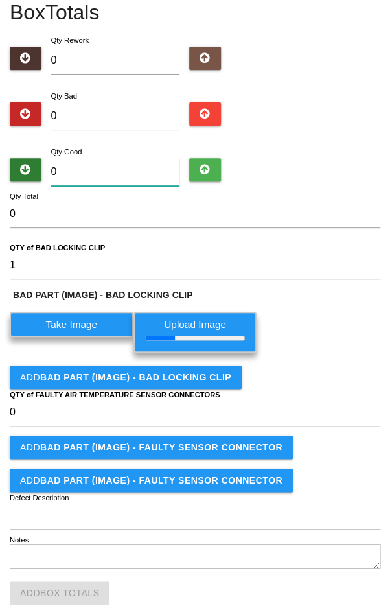
click at [123, 171] on input "0" at bounding box center [115, 172] width 129 height 28
type input "2"
type input "23"
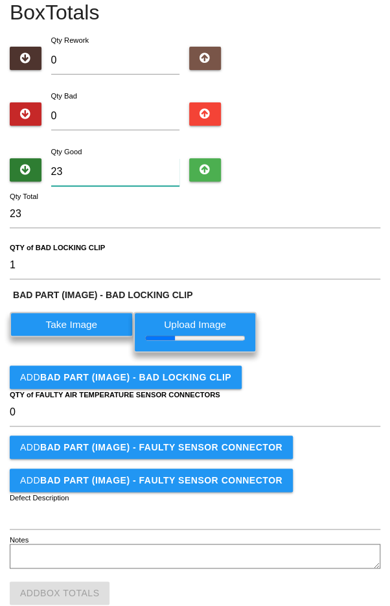
type input "23"
click at [128, 112] on input "0" at bounding box center [115, 116] width 129 height 28
type input "1"
type input "24"
type input "1"
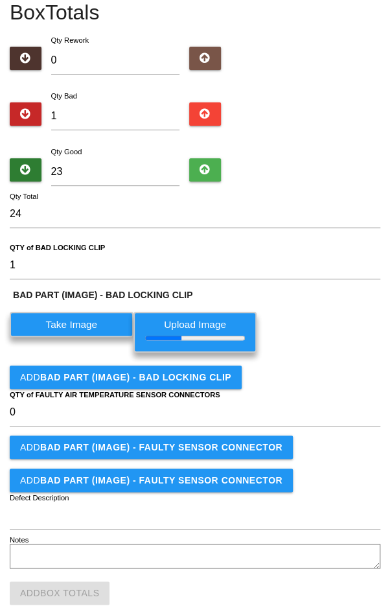
click at [305, 113] on div "Qty Bad 1" at bounding box center [195, 112] width 371 height 47
click at [331, 113] on div "Qty Bad 1" at bounding box center [195, 112] width 371 height 47
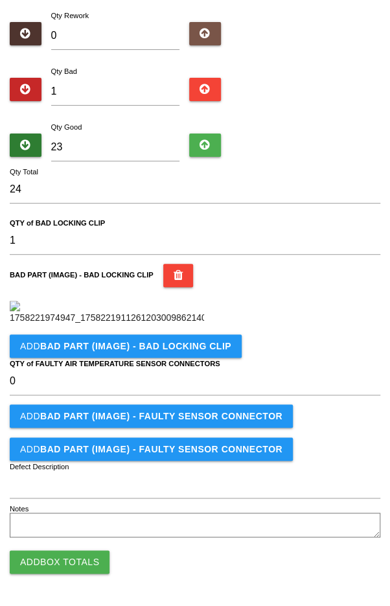
scroll to position [331, 0]
click at [58, 565] on button "Add Box Totals" at bounding box center [60, 561] width 100 height 23
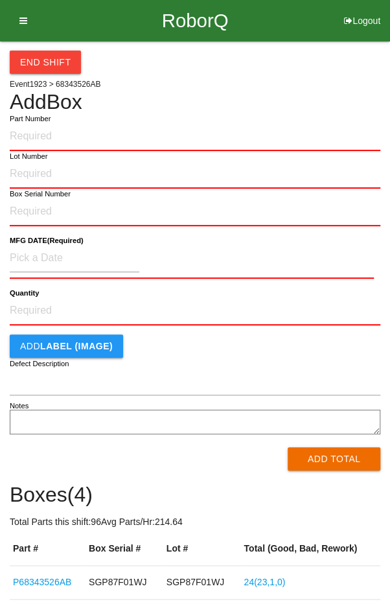
click at [207, 135] on input "Part Number" at bounding box center [195, 137] width 371 height 29
type input "P68343526AB"
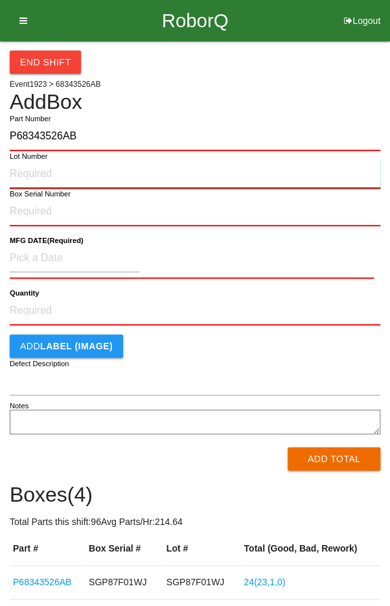
click at [36, 170] on input "Lot Number" at bounding box center [195, 174] width 371 height 29
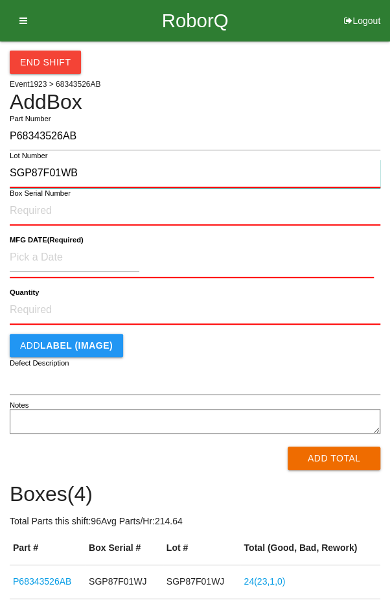
type input "SGP87F01WB"
click at [21, 196] on label "Box Serial Number" at bounding box center [40, 193] width 61 height 11
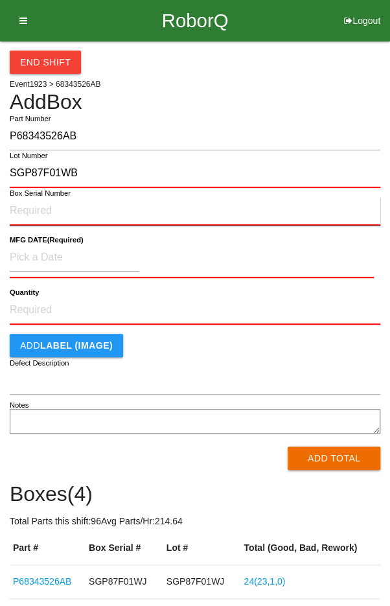
click at [21, 197] on input "Box Serial Number" at bounding box center [195, 211] width 371 height 29
type input "SGP87F01WB"
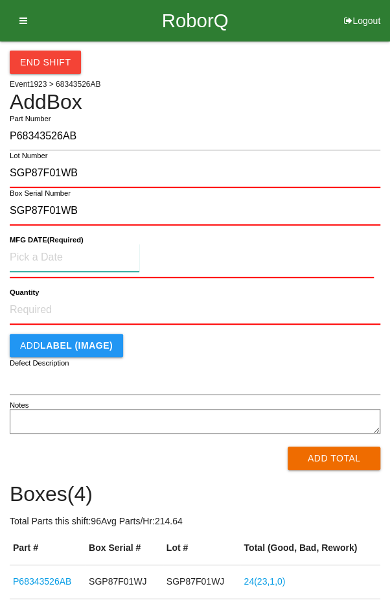
click at [32, 253] on input at bounding box center [75, 258] width 130 height 28
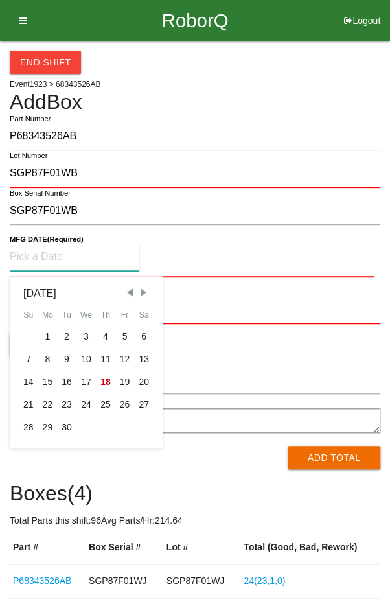
click at [53, 349] on div "8" at bounding box center [47, 359] width 19 height 23
type input "[DATE]"
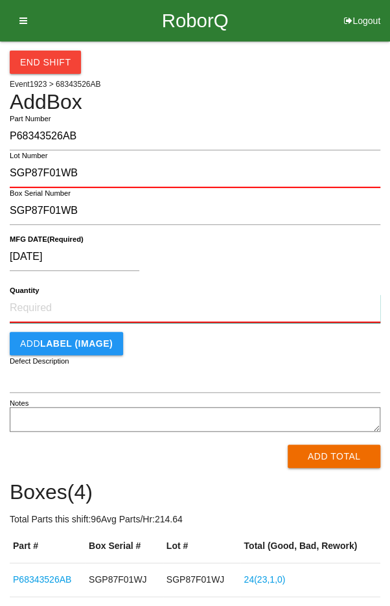
click at [136, 307] on input "Quantity" at bounding box center [195, 308] width 371 height 29
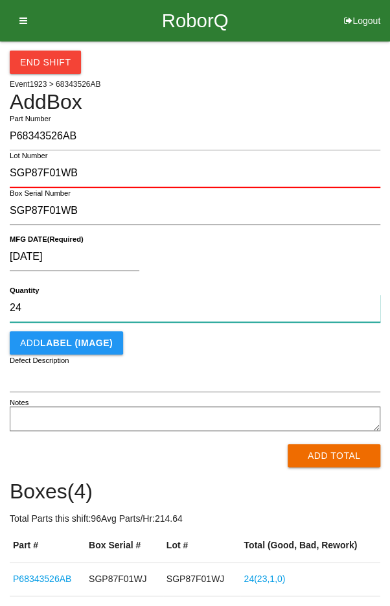
type input "24"
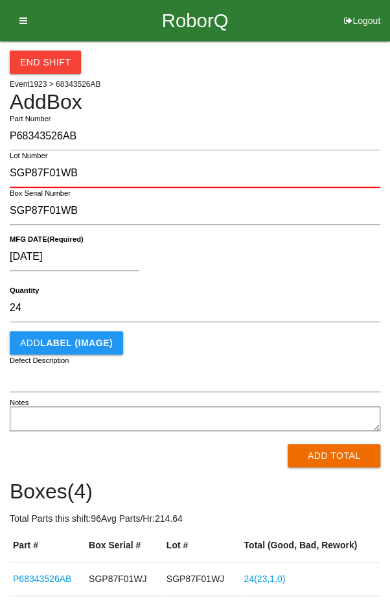
click at [277, 256] on div "[DATE]" at bounding box center [192, 259] width 364 height 33
click at [338, 452] on button "Add Total" at bounding box center [334, 455] width 93 height 23
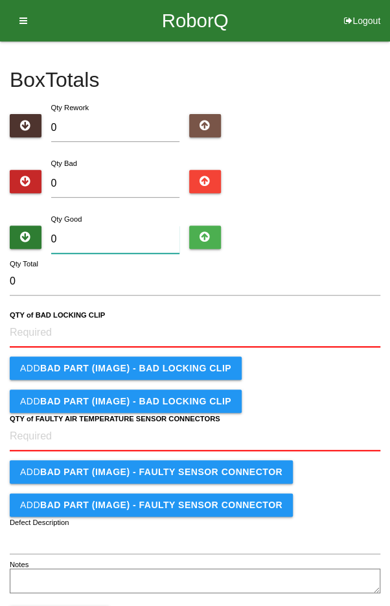
click at [119, 237] on input "0" at bounding box center [115, 240] width 129 height 28
type input "2"
type input "24"
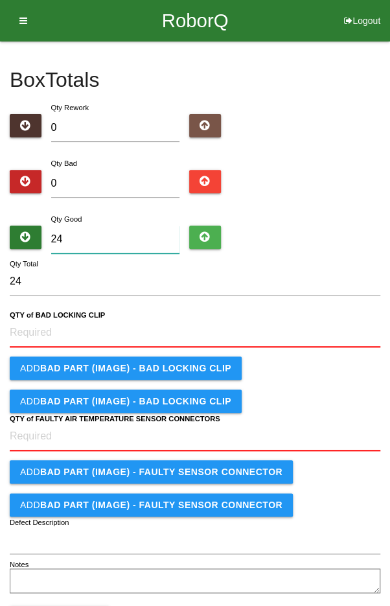
type input "24"
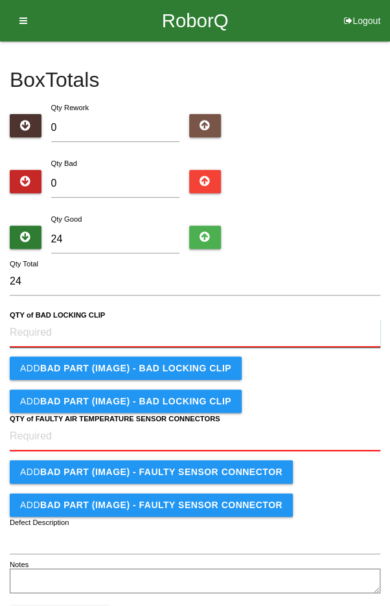
click at [163, 327] on CLIP "QTY of BAD LOCKING CLIP" at bounding box center [195, 333] width 371 height 29
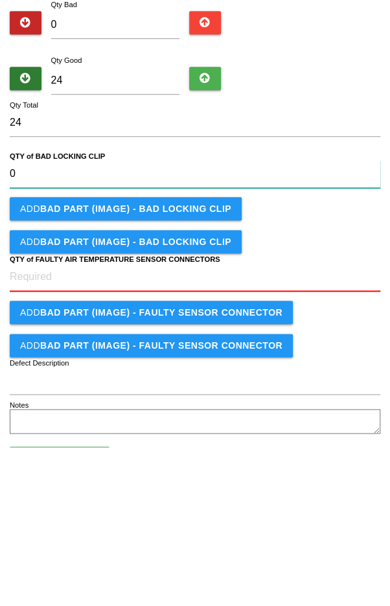
type CLIP "0"
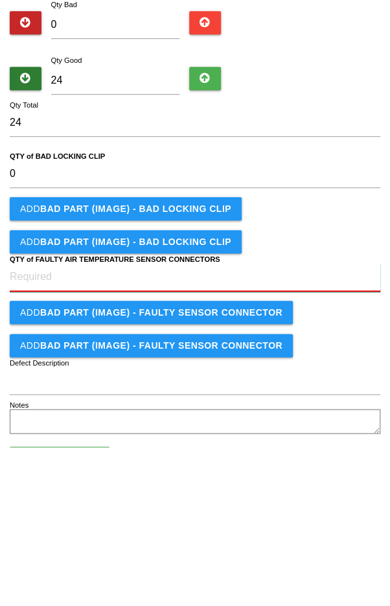
click at [203, 440] on CONNECTORS "QTY of FAULTY AIR TEMPERATURE SENSOR CONNECTORS" at bounding box center [195, 436] width 371 height 29
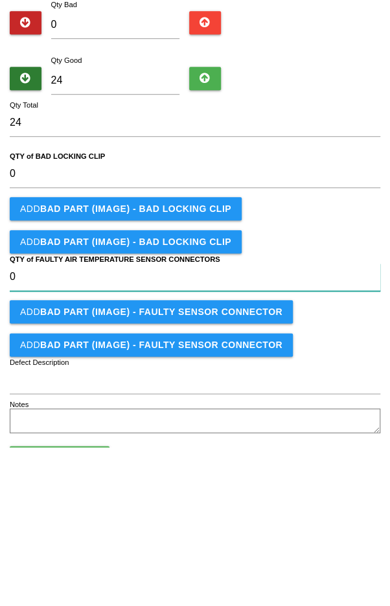
type CONNECTORS "0"
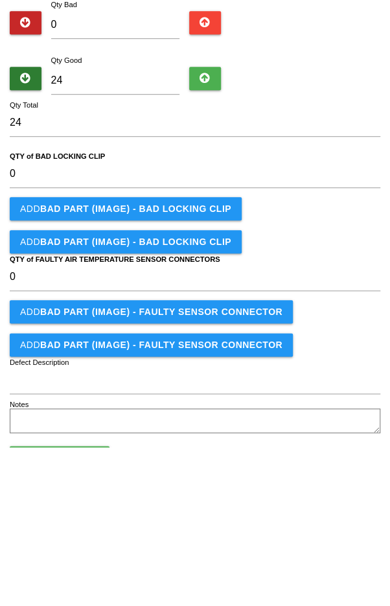
click at [307, 382] on form "24 Qty Total 0 QTY of BAD LOCKING CLIP Add BAD PART (IMAGE) - BAD LOCKING CLIP …" at bounding box center [195, 432] width 371 height 328
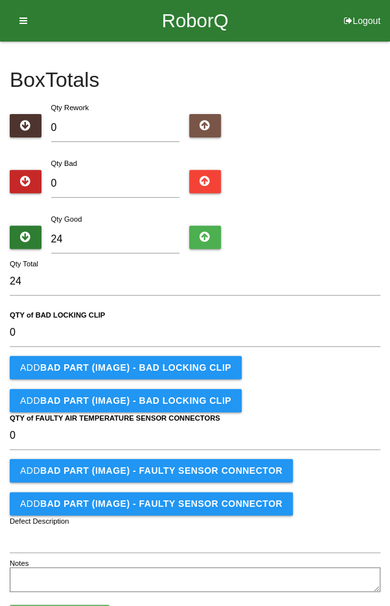
scroll to position [53, 0]
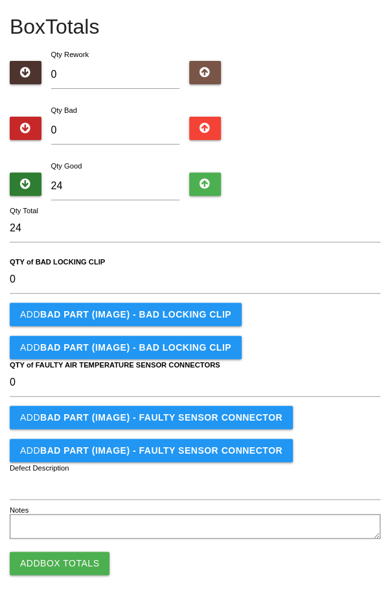
click at [56, 554] on button "Add Box Totals" at bounding box center [60, 563] width 100 height 23
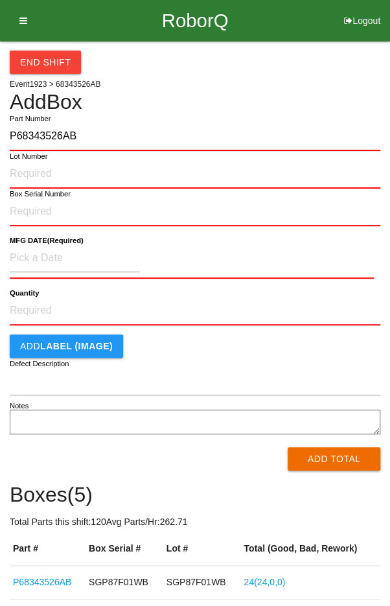
type input "P68343526AB"
click at [23, 158] on label "Lot Number" at bounding box center [29, 156] width 38 height 11
click at [23, 160] on input "Lot Number" at bounding box center [195, 174] width 371 height 29
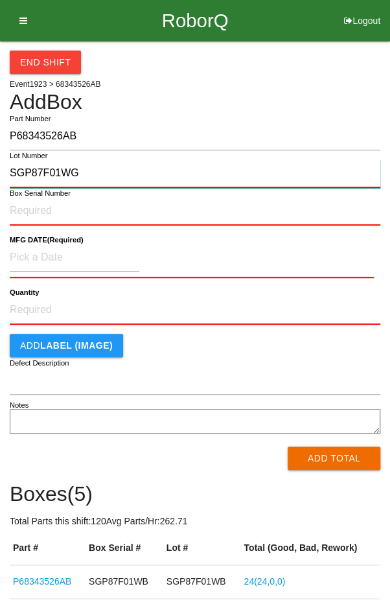
type input "SGP87F01WG"
click at [25, 196] on label "Box Serial Number" at bounding box center [40, 193] width 61 height 11
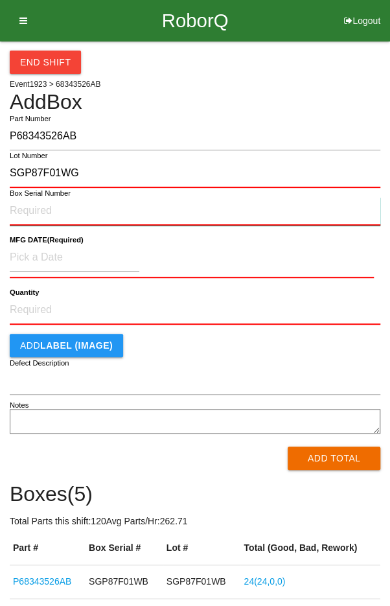
click at [25, 197] on input "Box Serial Number" at bounding box center [195, 211] width 371 height 29
type input "SGP87F01WG"
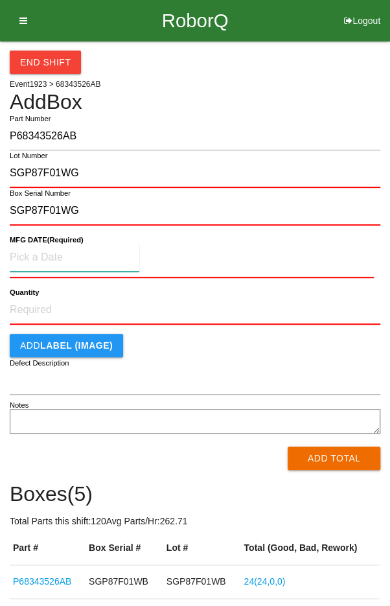
click at [35, 255] on input at bounding box center [75, 258] width 130 height 28
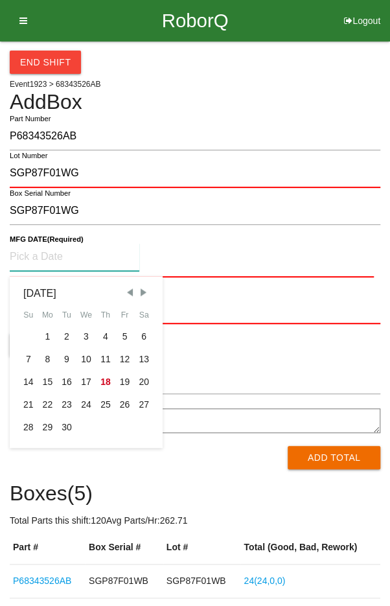
click at [45, 352] on div "8" at bounding box center [47, 359] width 19 height 23
type input "[DATE]"
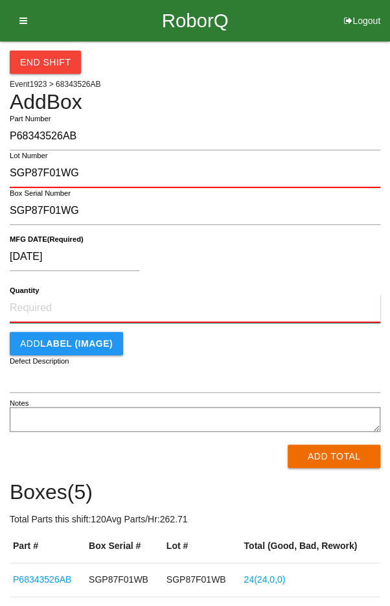
click at [211, 301] on input "Quantity" at bounding box center [195, 308] width 371 height 29
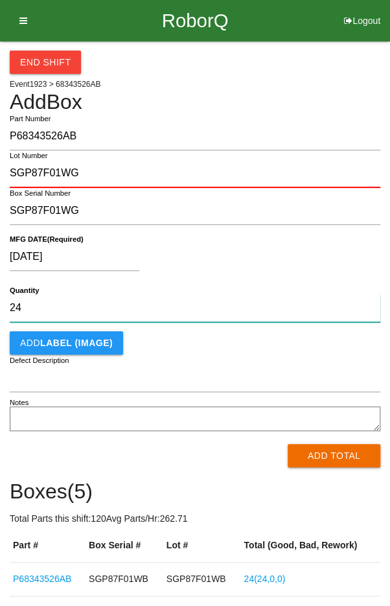
type input "24"
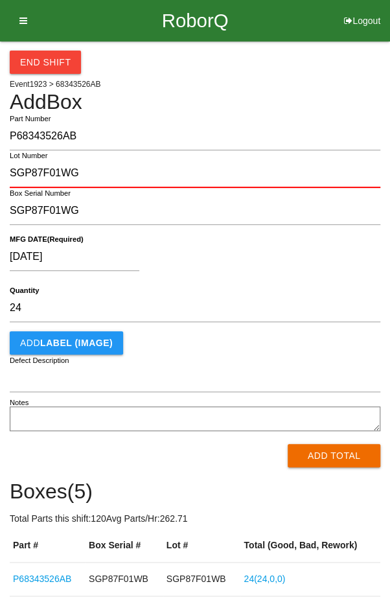
click at [289, 250] on div "[DATE]" at bounding box center [192, 259] width 364 height 33
click at [331, 456] on button "Add Total" at bounding box center [334, 455] width 93 height 23
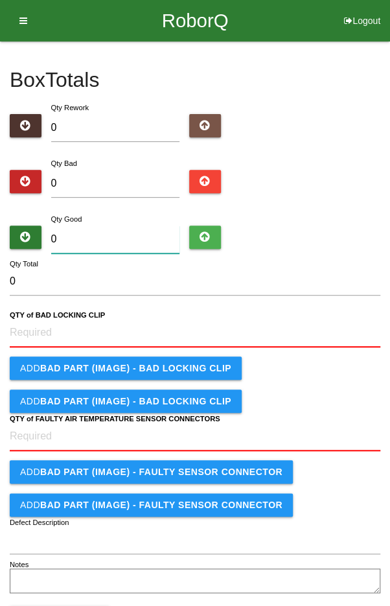
click at [112, 237] on input "0" at bounding box center [115, 240] width 129 height 28
type input "2"
type input "23"
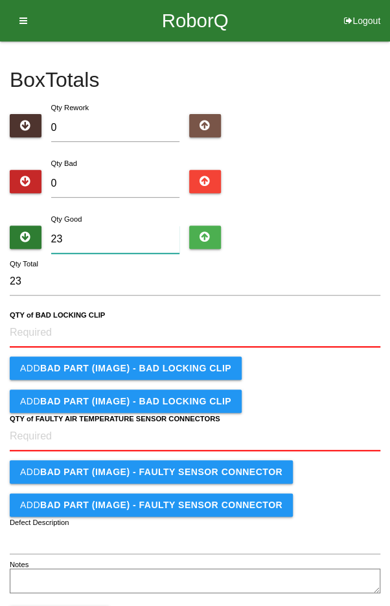
type input "23"
click at [119, 185] on input "0" at bounding box center [115, 184] width 129 height 28
type input "1"
type input "24"
type input "1"
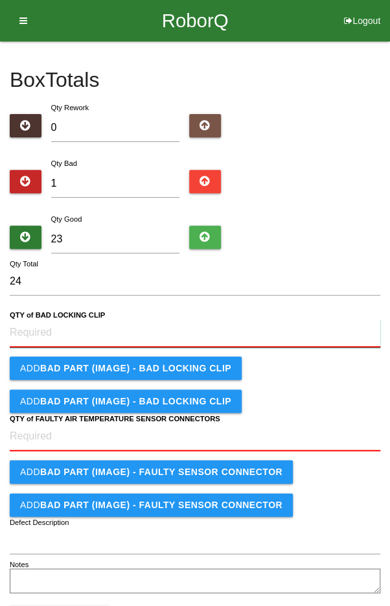
click at [117, 327] on CLIP "QTY of BAD LOCKING CLIP" at bounding box center [195, 333] width 371 height 29
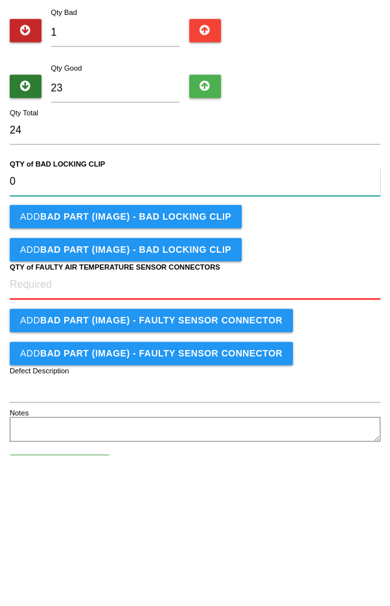
type CLIP "0"
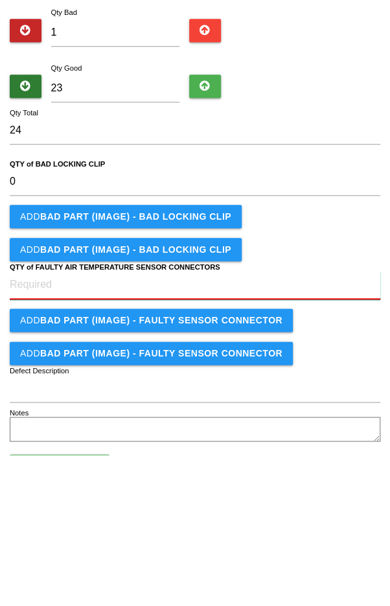
click at [135, 440] on CONNECTORS "QTY of FAULTY AIR TEMPERATURE SENSOR CONNECTORS" at bounding box center [195, 436] width 371 height 29
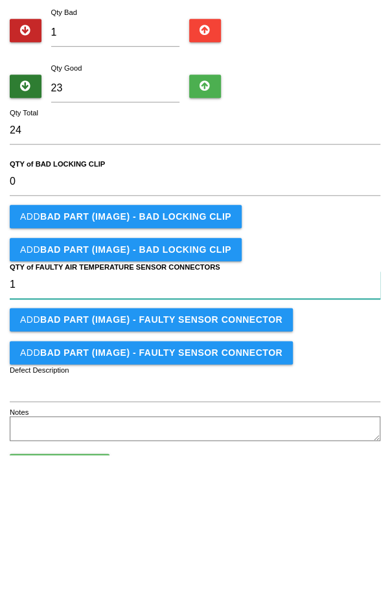
type CONNECTORS "1"
click at [152, 473] on b "BAD PART (IMAGE) - FAULTY SENSOR CONNECTOR" at bounding box center [161, 470] width 242 height 10
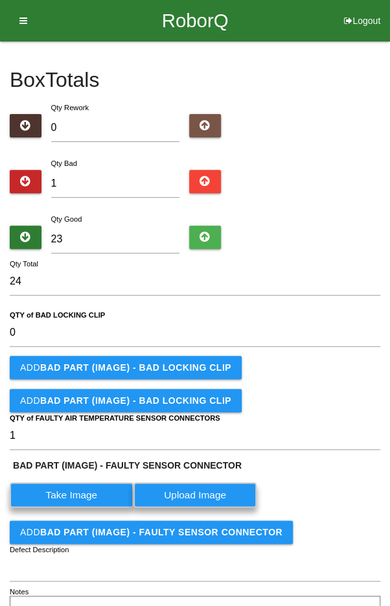
click at [77, 502] on label "Take Image" at bounding box center [72, 494] width 124 height 25
click at [0, 0] on CONNECTOR "Take Image" at bounding box center [0, 0] width 0 height 0
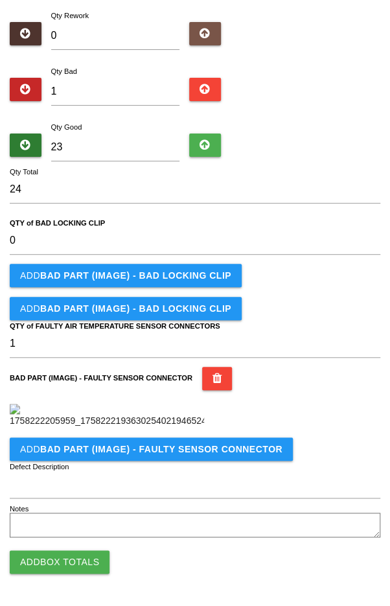
scroll to position [331, 0]
click at [53, 561] on button "Add Box Totals" at bounding box center [60, 561] width 100 height 23
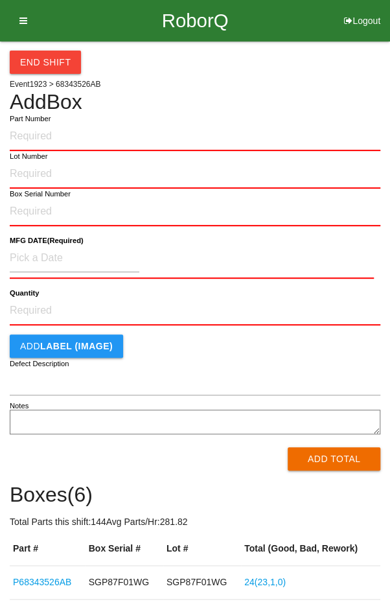
click at [26, 30] on icon at bounding box center [19, 20] width 16 height 41
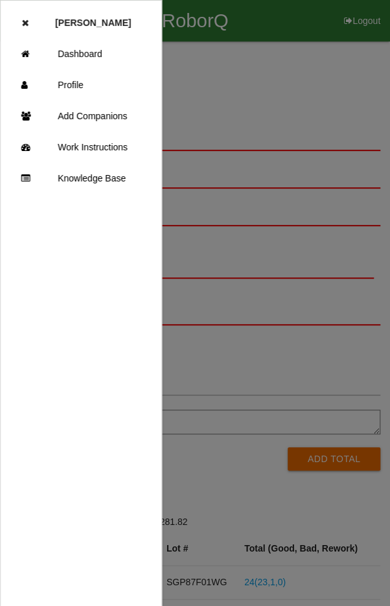
click at [106, 122] on link "Add Companions" at bounding box center [81, 115] width 161 height 31
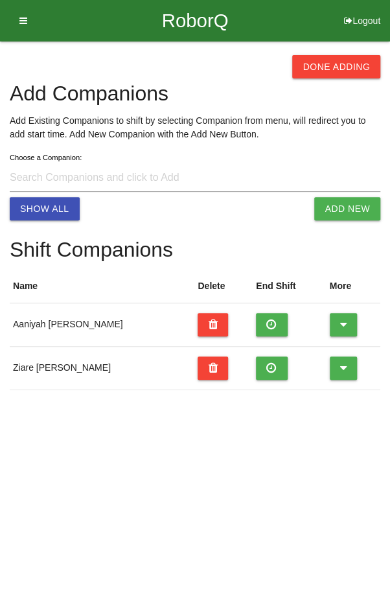
click at [266, 325] on icon at bounding box center [271, 324] width 11 height 23
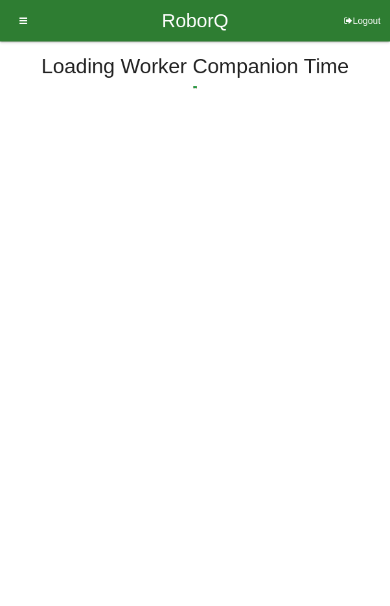
select select "3"
select select "13"
select select "2"
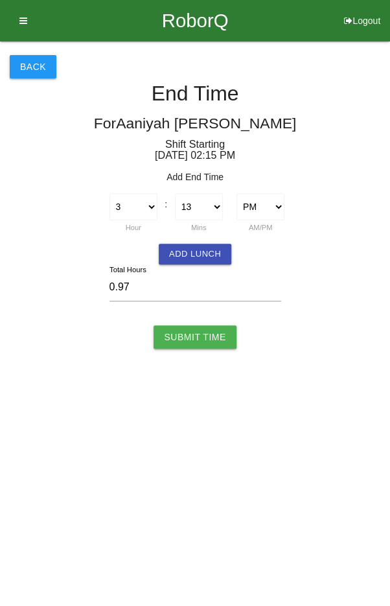
click at [196, 340] on input "Submit Time" at bounding box center [195, 336] width 82 height 23
type input "Processing..."
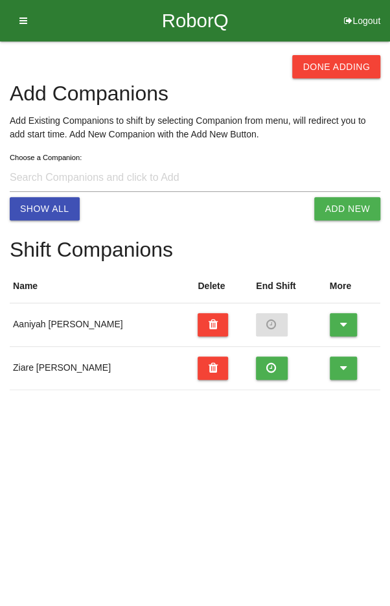
click at [266, 373] on icon at bounding box center [271, 368] width 11 height 23
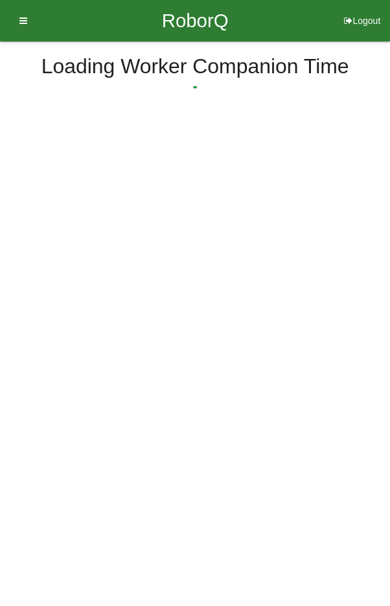
select select "3"
select select "13"
select select "2"
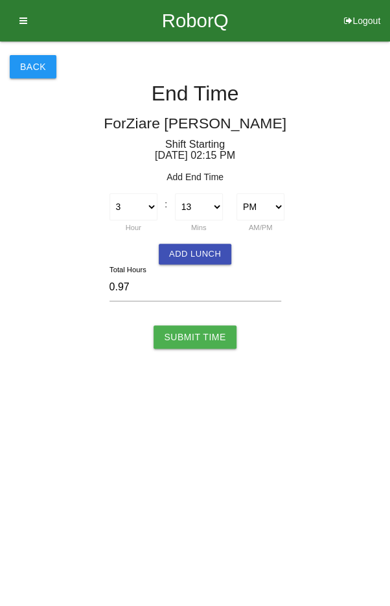
click at [197, 344] on input "Submit Time" at bounding box center [195, 336] width 82 height 23
type input "Processing..."
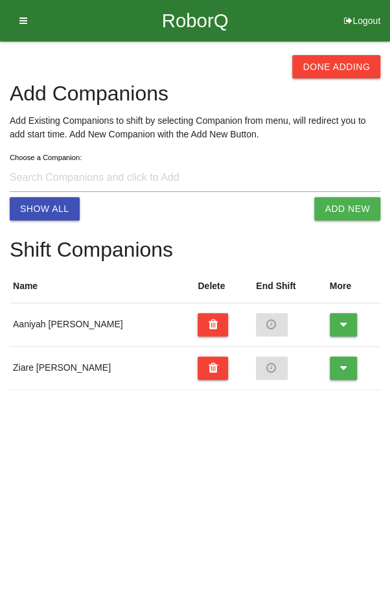
click at [340, 70] on button "Done Adding" at bounding box center [336, 66] width 88 height 23
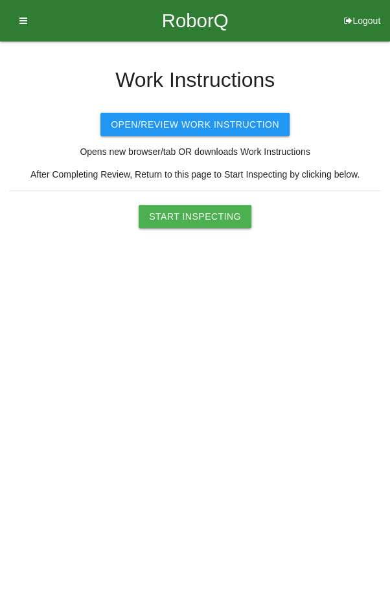
click at [197, 211] on button "Start Inspecting" at bounding box center [195, 216] width 113 height 23
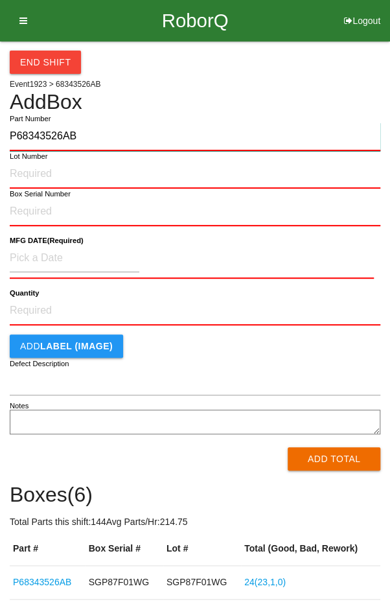
type input "P68343526AB"
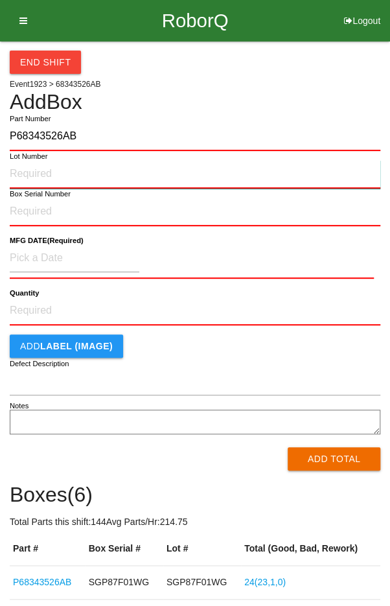
click at [32, 170] on input "Lot Number" at bounding box center [195, 174] width 371 height 29
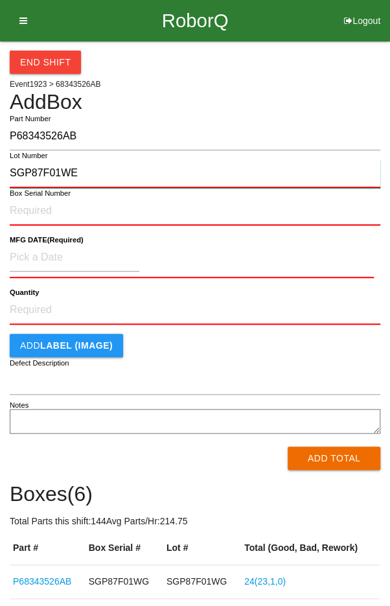
type input "SGP87F01WE"
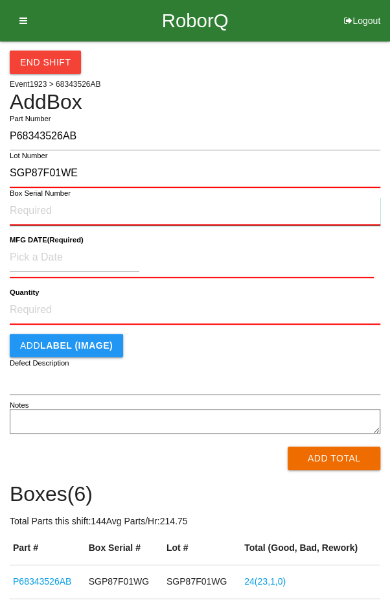
click at [40, 211] on input "Box Serial Number" at bounding box center [195, 211] width 371 height 29
type input "SGP87F01WE"
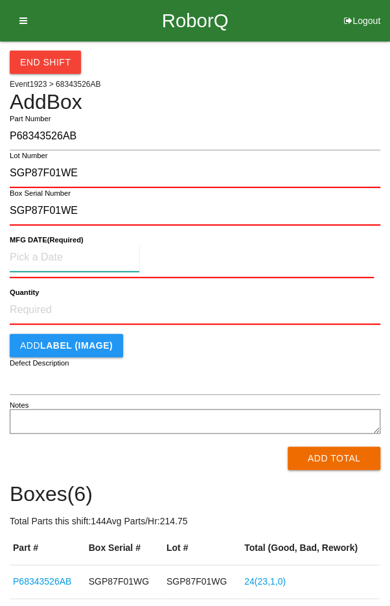
click at [47, 253] on input at bounding box center [75, 258] width 130 height 28
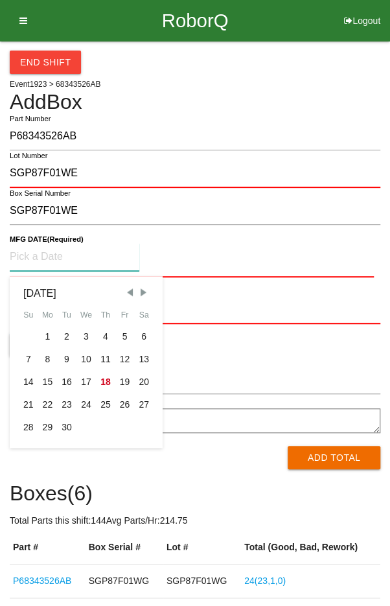
click at [48, 359] on div "8" at bounding box center [47, 359] width 19 height 23
type input "[DATE]"
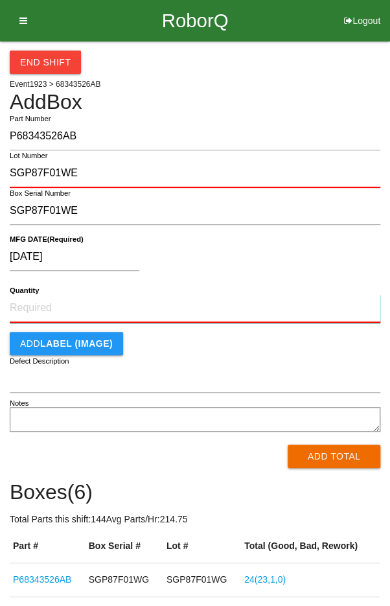
click at [185, 303] on input "Quantity" at bounding box center [195, 308] width 371 height 29
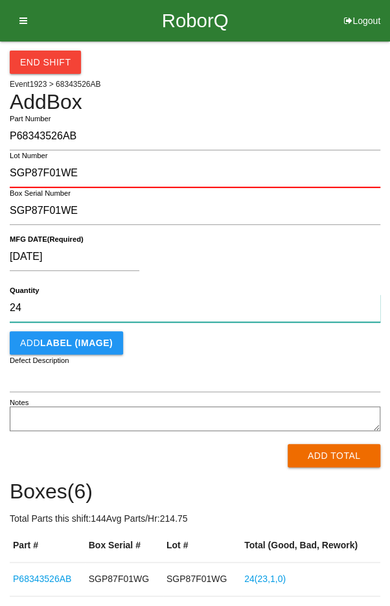
type input "24"
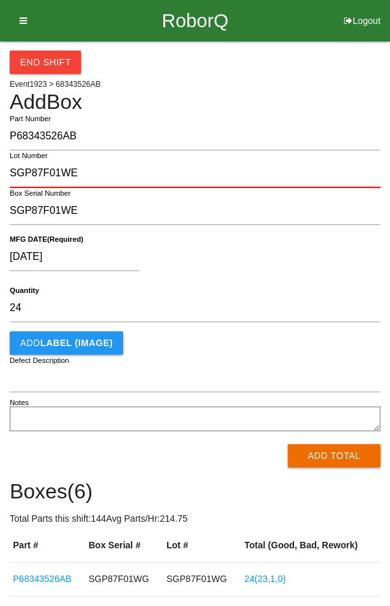
click at [271, 256] on div "[DATE]" at bounding box center [192, 259] width 364 height 33
click at [333, 457] on button "Add Total" at bounding box center [334, 455] width 93 height 23
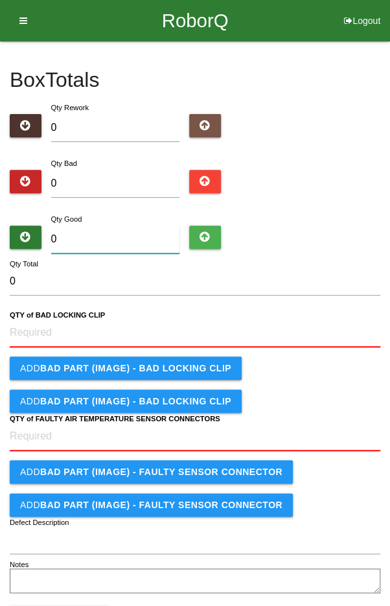
click at [123, 242] on input "0" at bounding box center [115, 240] width 129 height 28
type input "2"
type input "24"
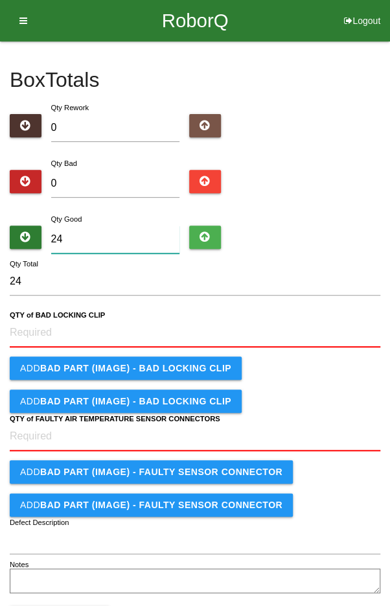
type input "24"
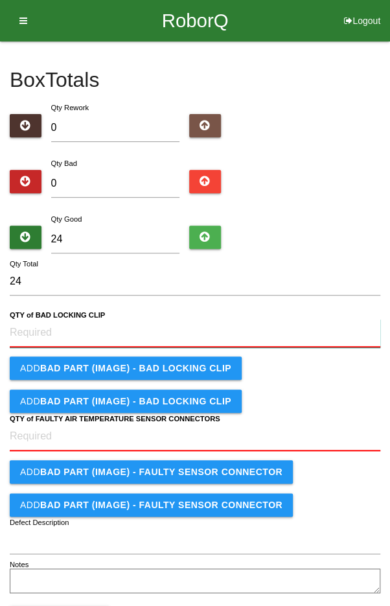
click at [179, 327] on CLIP "QTY of BAD LOCKING CLIP" at bounding box center [195, 333] width 371 height 29
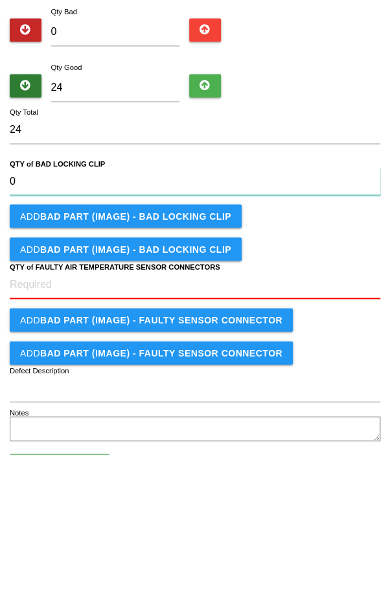
type CLIP "0"
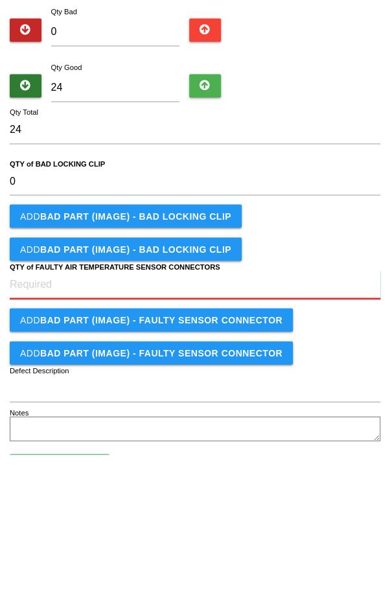
click at [163, 438] on CONNECTORS "QTY of FAULTY AIR TEMPERATURE SENSOR CONNECTORS" at bounding box center [195, 436] width 371 height 29
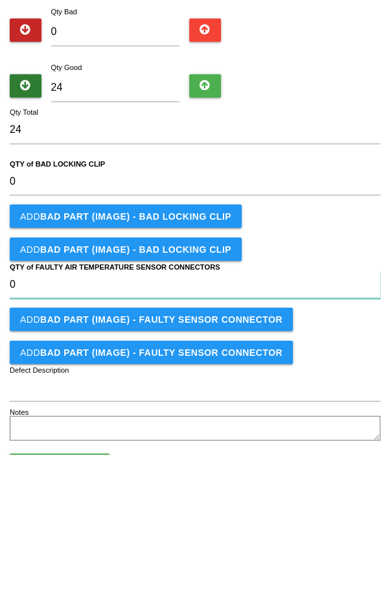
type CONNECTORS "0"
click at [304, 384] on form "24 Qty Total 0 QTY of BAD LOCKING CLIP Add BAD PART (IMAGE) - BAD LOCKING CLIP …" at bounding box center [195, 432] width 371 height 328
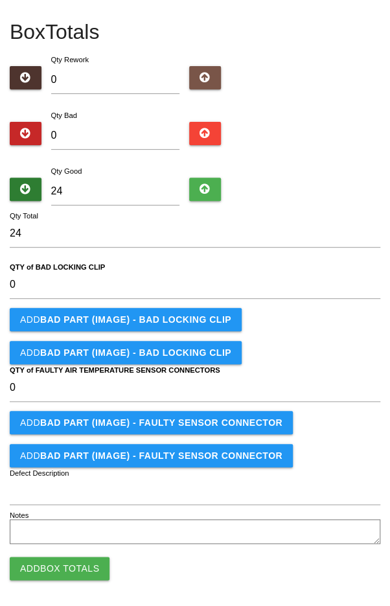
scroll to position [53, 0]
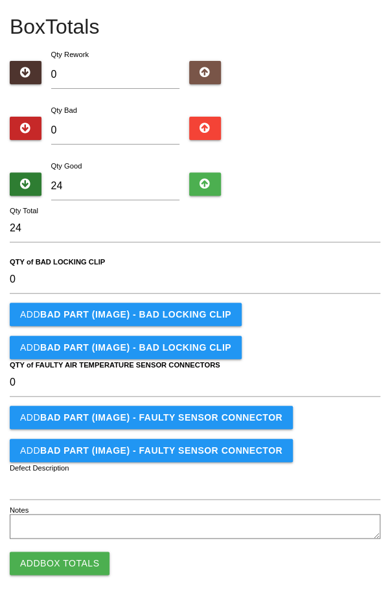
click at [58, 570] on button "Add Box Totals" at bounding box center [60, 563] width 100 height 23
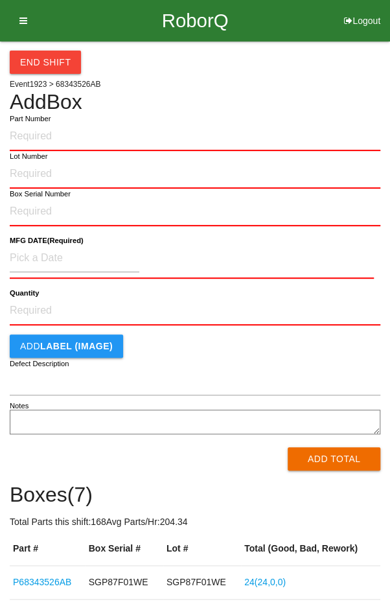
click at [309, 97] on h4 "Add Box" at bounding box center [195, 102] width 371 height 23
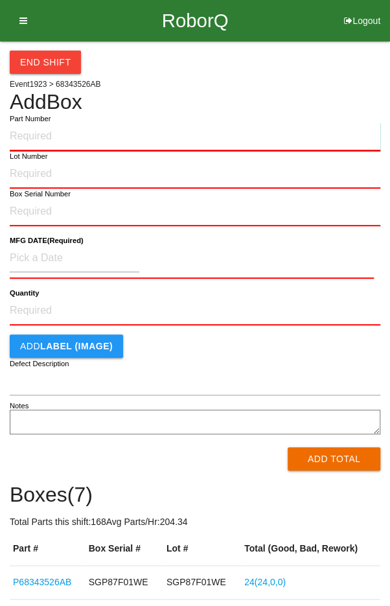
click at [325, 131] on input "Part Number" at bounding box center [195, 137] width 371 height 29
type input "P68343526AB"
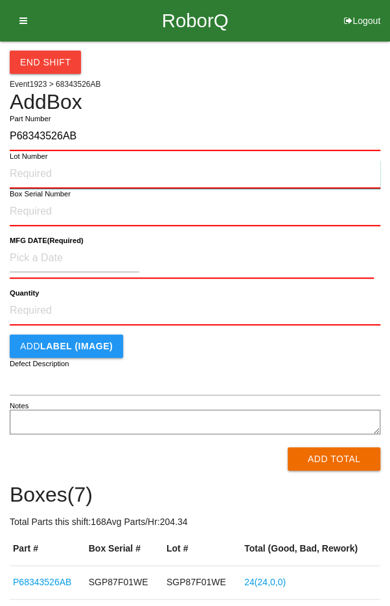
click at [23, 169] on input "Lot Number" at bounding box center [195, 174] width 371 height 29
type input "SGP87F01WC"
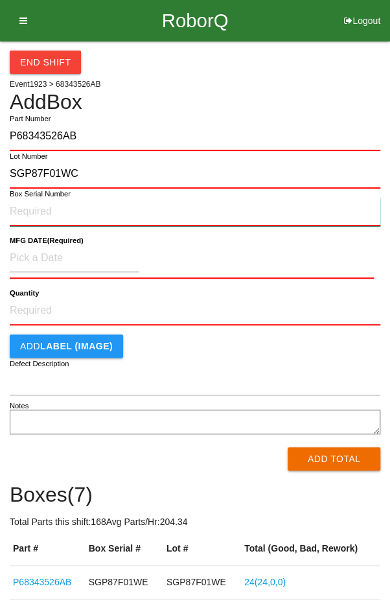
click at [30, 205] on input "Box Serial Number" at bounding box center [195, 212] width 371 height 29
type input "SGP87F01WC"
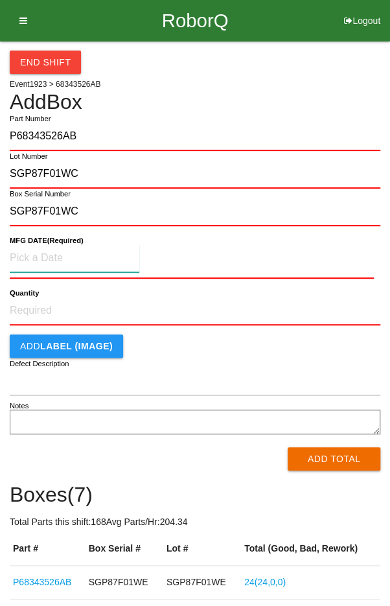
click at [43, 255] on input at bounding box center [75, 258] width 130 height 28
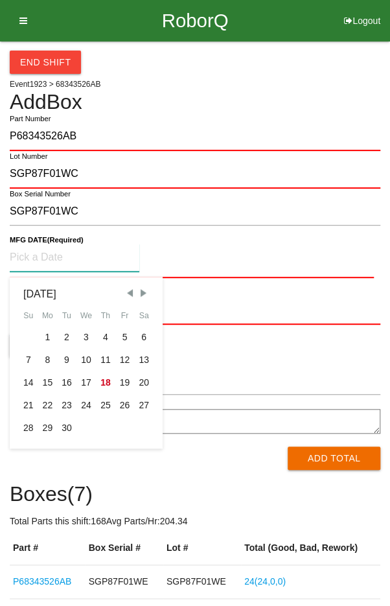
click at [44, 362] on div "8" at bounding box center [47, 360] width 19 height 23
type input "[DATE]"
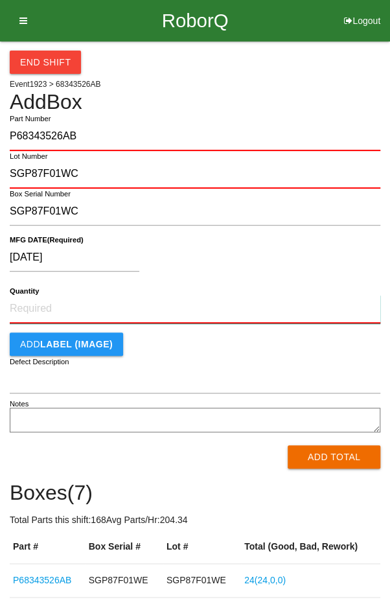
click at [200, 309] on input "Quantity" at bounding box center [195, 309] width 371 height 29
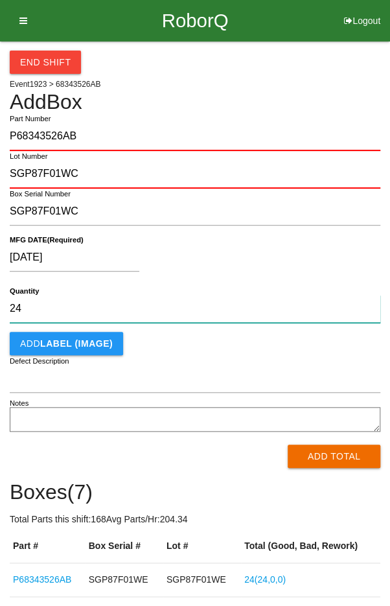
type input "24"
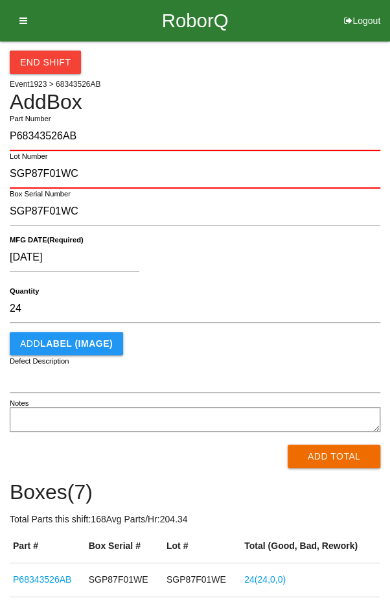
click at [288, 256] on div "[DATE]" at bounding box center [192, 260] width 364 height 33
click at [325, 458] on button "Add Total" at bounding box center [334, 456] width 93 height 23
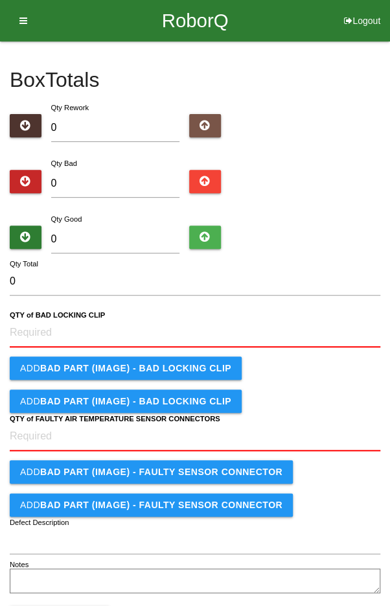
click at [33, 319] on label "QTY of BAD LOCKING CLIP" at bounding box center [57, 315] width 95 height 11
click at [33, 319] on CLIP "QTY of BAD LOCKING CLIP" at bounding box center [195, 333] width 371 height 29
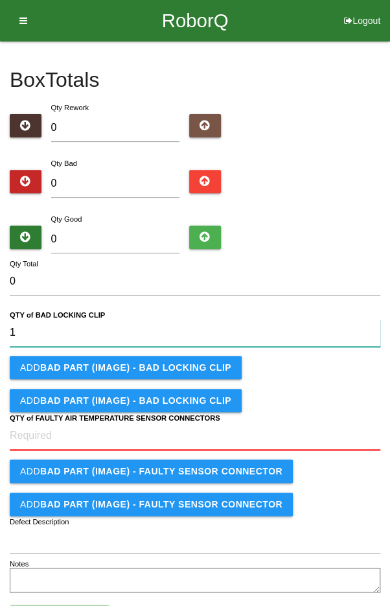
type CLIP "1"
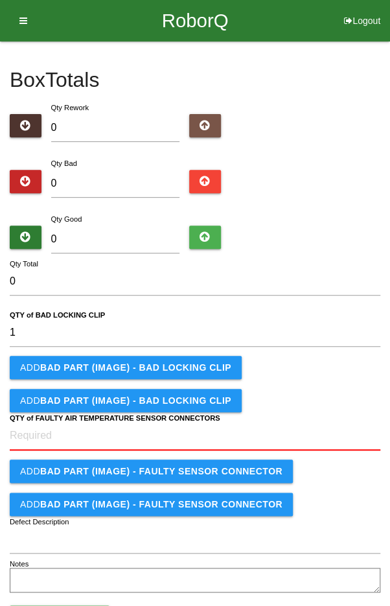
click at [44, 356] on button "Add BAD PART (IMAGE) - BAD LOCKING CLIP" at bounding box center [126, 367] width 232 height 23
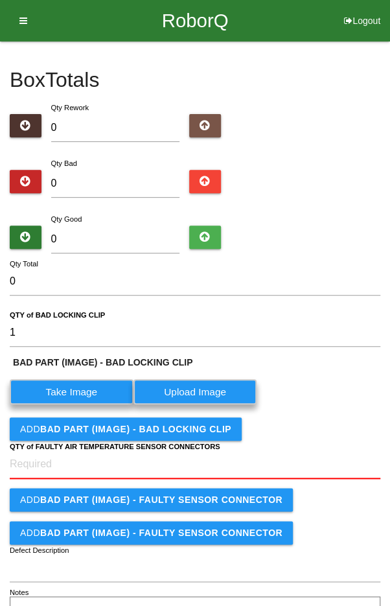
click at [64, 389] on label "Take Image" at bounding box center [72, 391] width 124 height 25
click at [0, 0] on CLIP "Take Image" at bounding box center [0, 0] width 0 height 0
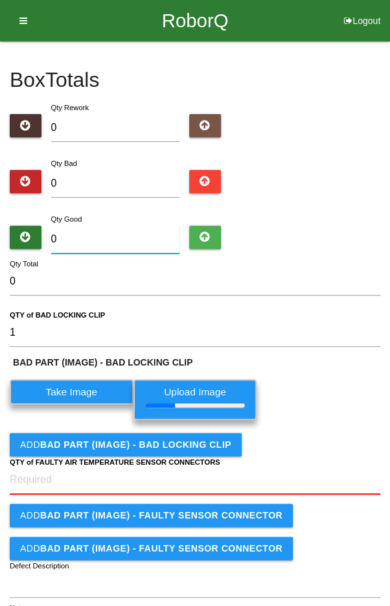
click at [113, 235] on input "0" at bounding box center [115, 240] width 129 height 28
type input "2"
type input "23"
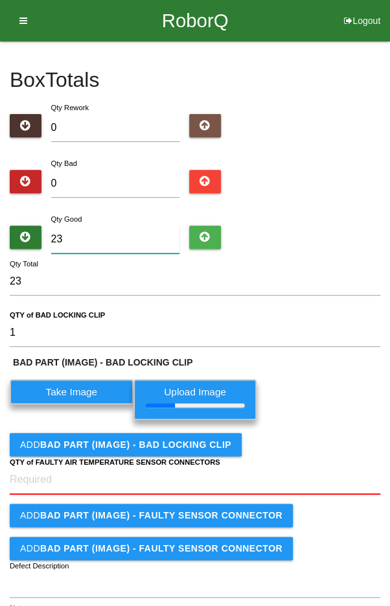
type input "23"
click at [105, 183] on input "0" at bounding box center [115, 184] width 129 height 28
type input "1"
type input "24"
type input "1"
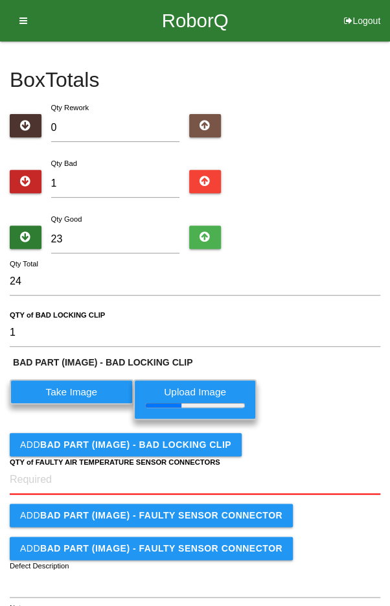
click at [317, 172] on div "Qty Bad 1" at bounding box center [195, 179] width 371 height 47
click at [237, 481] on CONNECTORS "QTY of FAULTY AIR TEMPERATURE SENSOR CONNECTORS" at bounding box center [195, 480] width 371 height 29
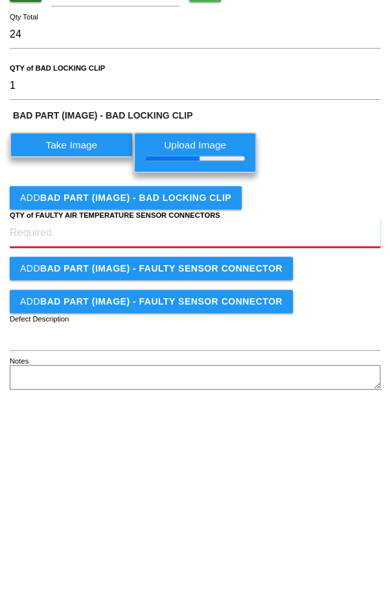
scroll to position [67, 0]
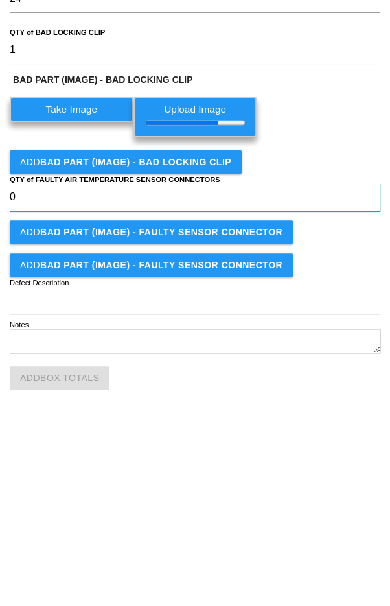
type CONNECTORS "0"
click at [338, 473] on div "Add BAD PART (IMAGE) - FAULTY SENSOR CONNECTOR" at bounding box center [195, 480] width 371 height 23
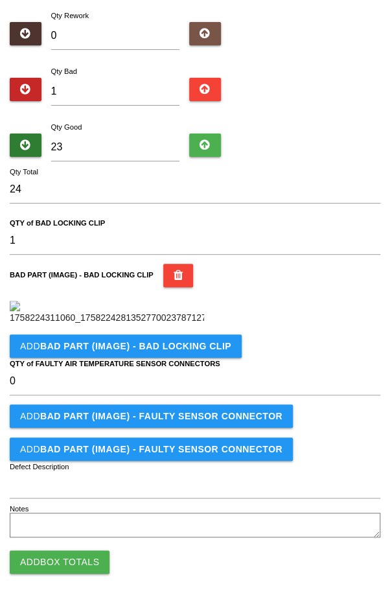
scroll to position [331, 0]
click at [56, 551] on button "Add Box Totals" at bounding box center [60, 561] width 100 height 23
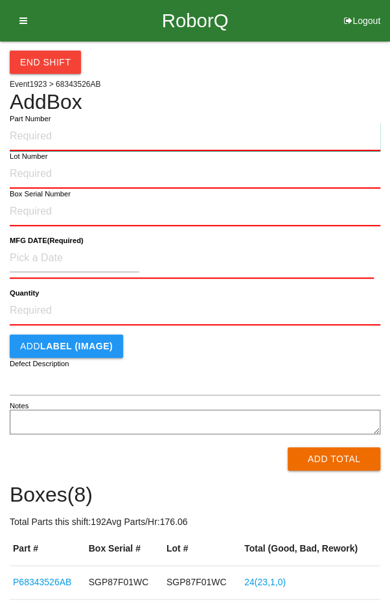
click at [220, 139] on input "Part Number" at bounding box center [195, 137] width 371 height 29
type input "P68343526AB"
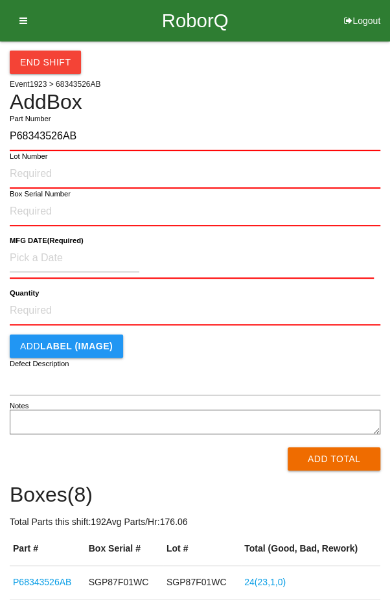
click at [30, 159] on label "Lot Number" at bounding box center [29, 156] width 38 height 11
click at [30, 160] on input "Lot Number" at bounding box center [195, 174] width 371 height 29
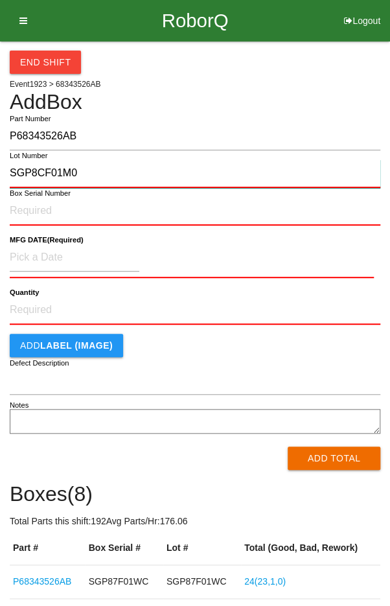
type input "SGP8CF01M0"
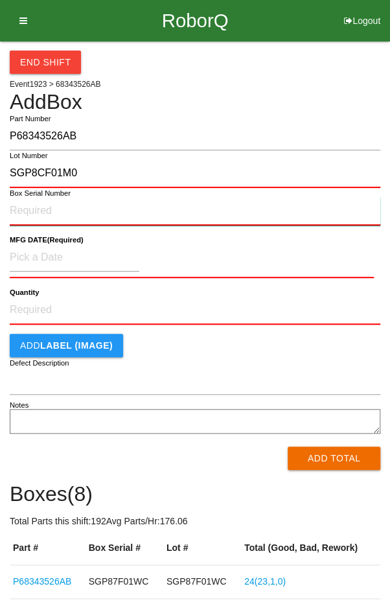
click at [33, 207] on input "Box Serial Number" at bounding box center [195, 211] width 371 height 29
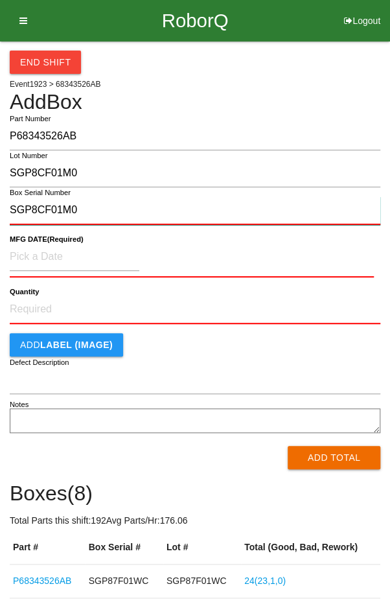
type input "SGP8CF01M0"
click at [43, 242] on b "MFG DATE (Required)" at bounding box center [47, 239] width 74 height 8
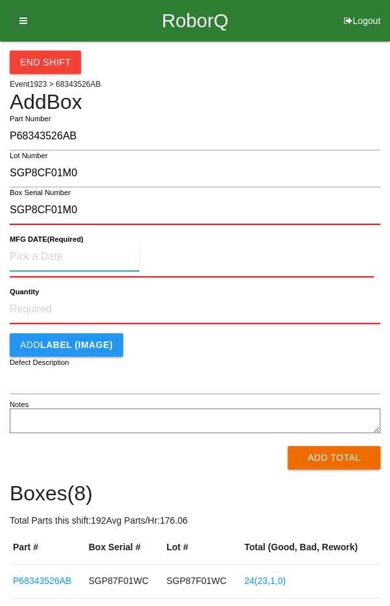
click at [45, 259] on input at bounding box center [75, 257] width 130 height 28
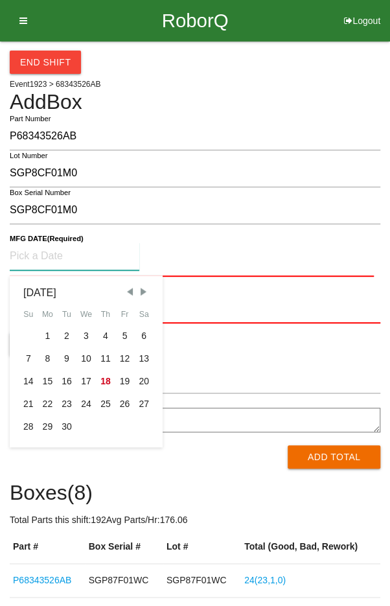
click at [147, 359] on div "13" at bounding box center [143, 358] width 19 height 23
type input "[DATE]"
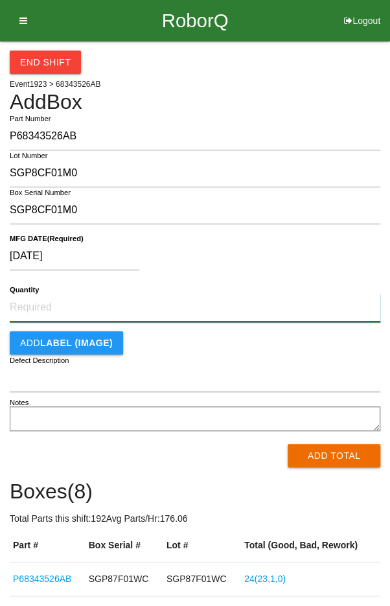
click at [246, 300] on input "Quantity" at bounding box center [195, 308] width 371 height 29
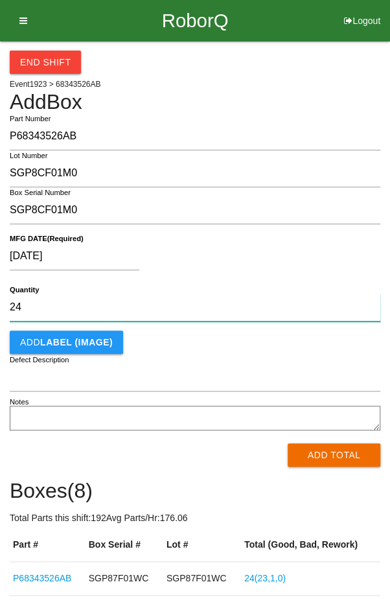
type input "24"
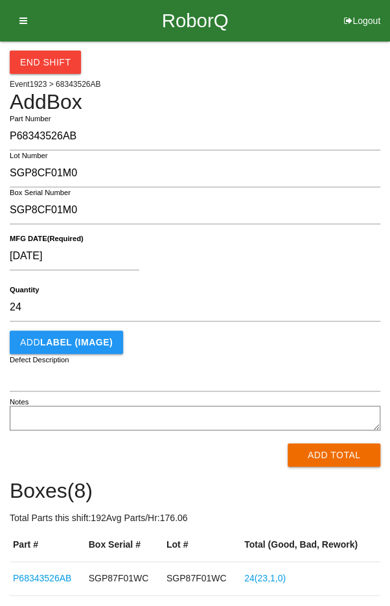
click at [285, 261] on div "[DATE]" at bounding box center [192, 258] width 364 height 33
click at [341, 462] on button "Add Total" at bounding box center [334, 454] width 93 height 23
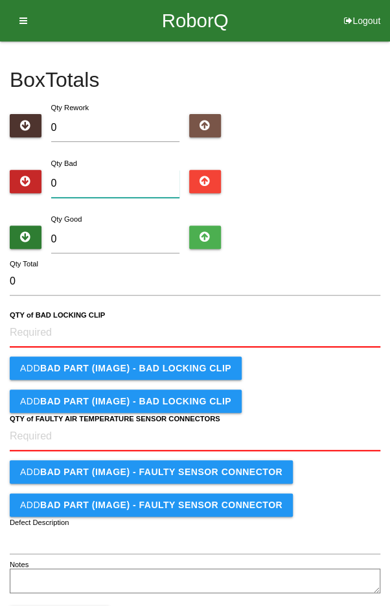
click at [77, 170] on input "0" at bounding box center [115, 184] width 129 height 28
type input "1"
click at [90, 228] on input "0" at bounding box center [115, 240] width 129 height 28
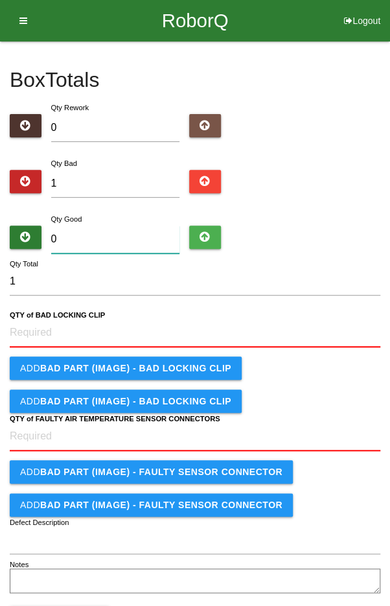
type input "2"
type input "3"
type input "23"
type input "24"
type input "23"
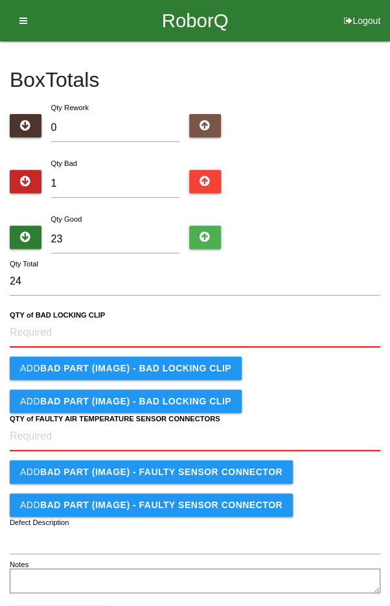
click at [49, 318] on b "QTY of BAD LOCKING CLIP" at bounding box center [57, 315] width 95 height 8
click at [49, 319] on CLIP "QTY of BAD LOCKING CLIP" at bounding box center [195, 333] width 371 height 29
type CLIP "1"
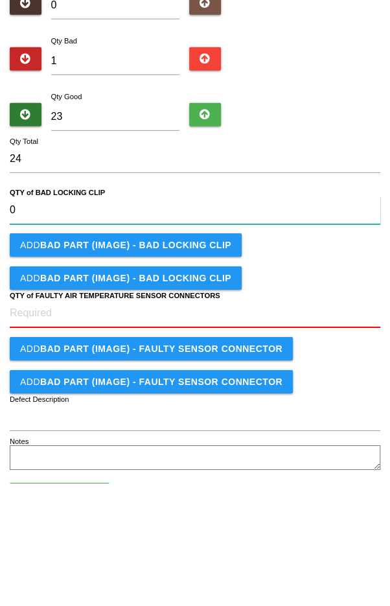
type CLIP "0"
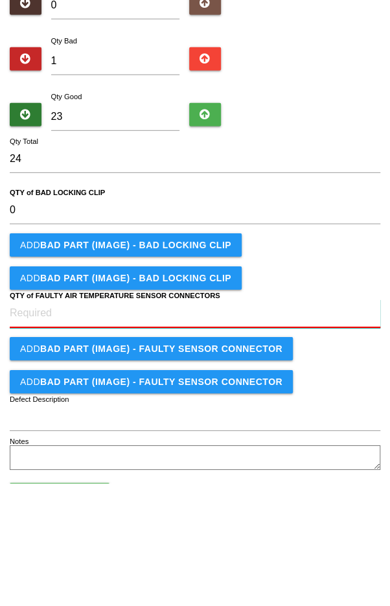
click at [54, 429] on CONNECTORS "QTY of FAULTY AIR TEMPERATURE SENSOR CONNECTORS" at bounding box center [195, 436] width 371 height 29
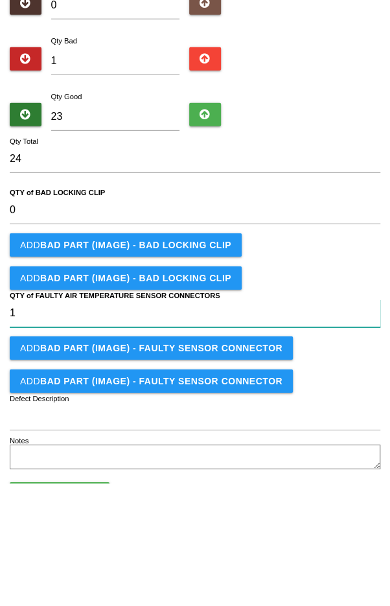
type CONNECTORS "1"
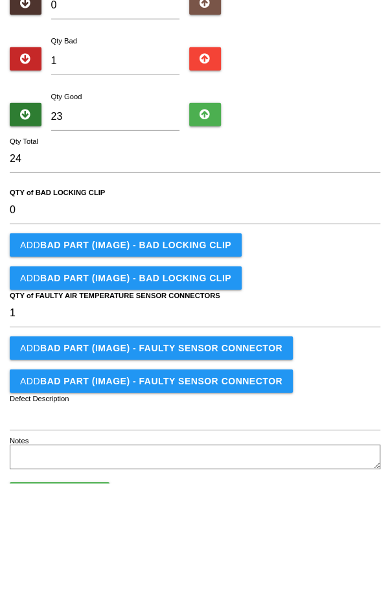
click at [65, 465] on b "BAD PART (IMAGE) - FAULTY SENSOR CONNECTOR" at bounding box center [161, 470] width 242 height 10
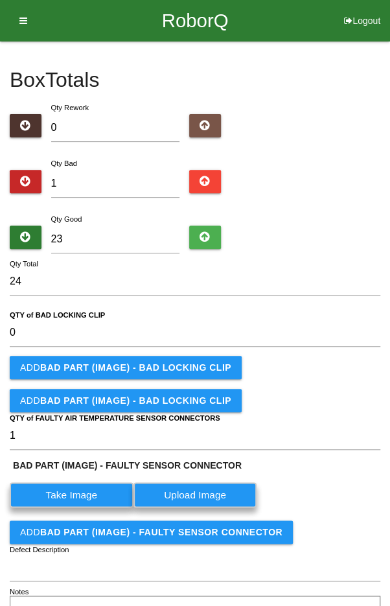
click at [76, 497] on label "Take Image" at bounding box center [72, 494] width 124 height 25
click at [0, 0] on CONNECTOR "Take Image" at bounding box center [0, 0] width 0 height 0
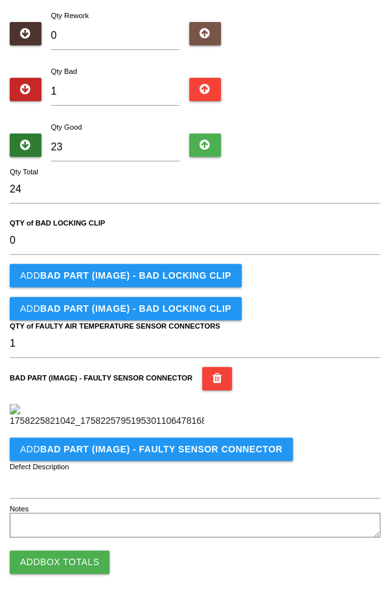
scroll to position [331, 0]
click at [51, 567] on button "Add Box Totals" at bounding box center [60, 561] width 100 height 23
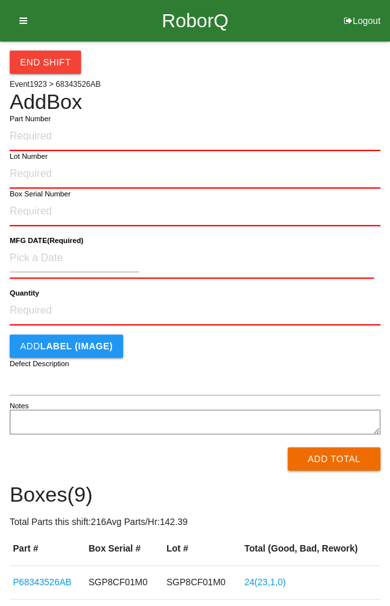
click at [320, 86] on div "End Shift Event 1923 > 68343526AB Add Box Part Number Lot Number Box Serial Num…" at bounding box center [195, 455] width 371 height 828
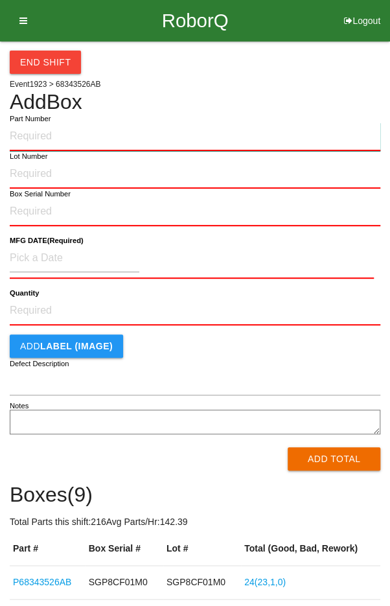
click at [39, 131] on input "Part Number" at bounding box center [195, 137] width 371 height 29
type input "P6834352AB6"
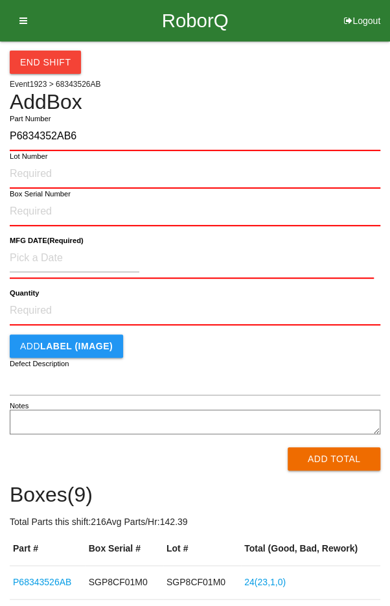
click at [34, 158] on label "Lot Number" at bounding box center [29, 156] width 38 height 11
click at [34, 160] on input "Lot Number" at bounding box center [195, 174] width 371 height 29
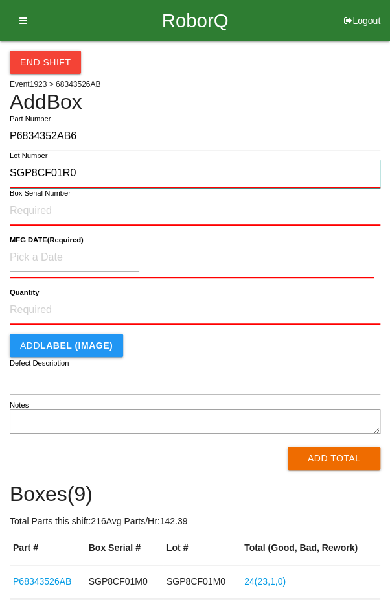
type input "SGP8CF01R0"
click at [35, 195] on label "Box Serial Number" at bounding box center [40, 193] width 61 height 11
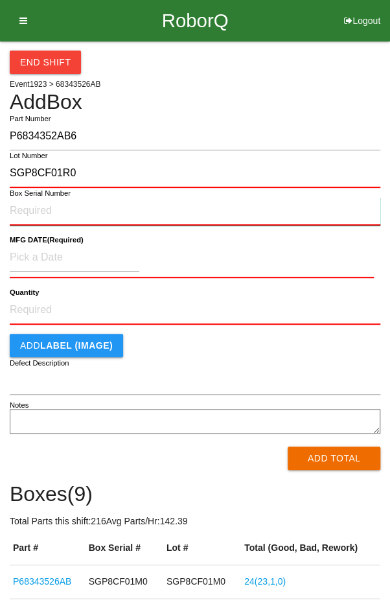
click at [35, 197] on input "Box Serial Number" at bounding box center [195, 211] width 371 height 29
type input "SGP8CF01R0"
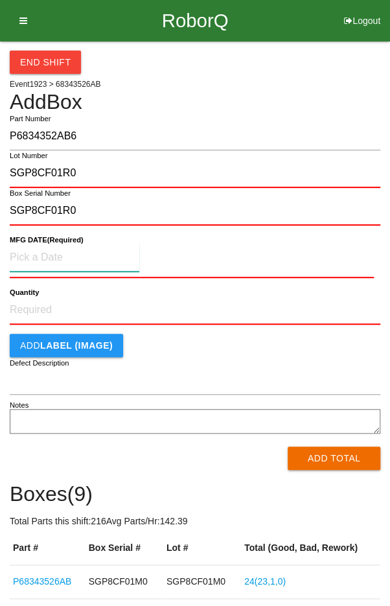
click at [41, 253] on input at bounding box center [75, 258] width 130 height 28
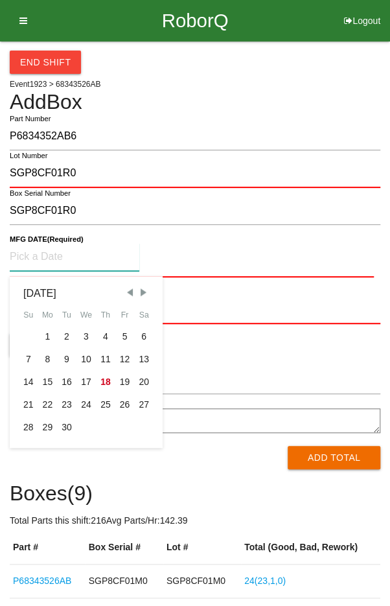
click at [147, 363] on div "13" at bounding box center [143, 359] width 19 height 23
type input "[DATE]"
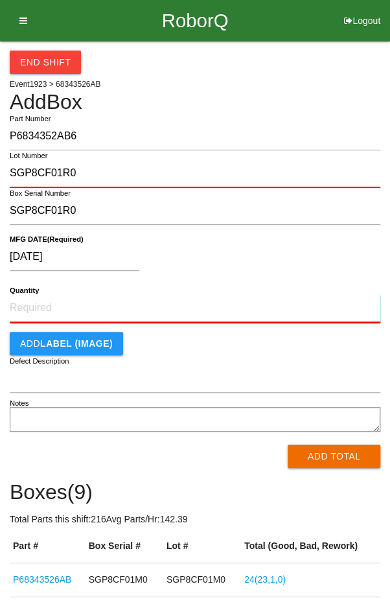
click at [229, 309] on input "Quantity" at bounding box center [195, 308] width 371 height 29
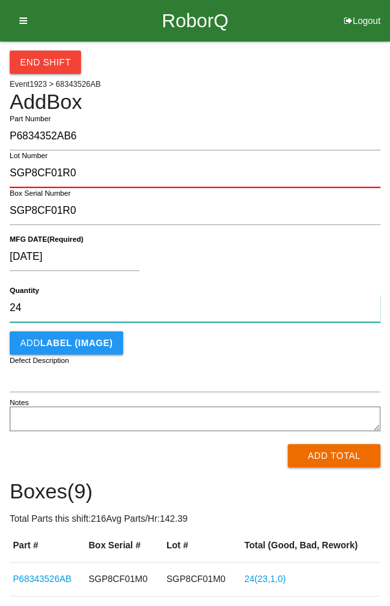
type input "24"
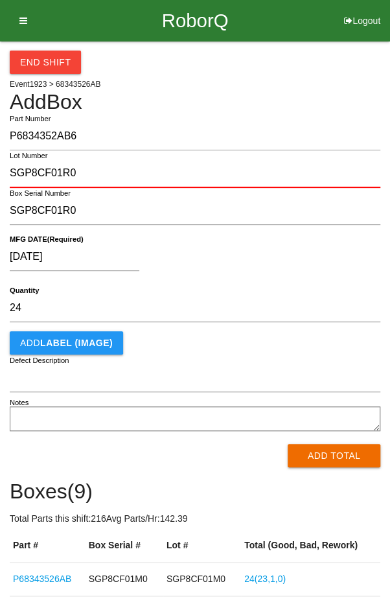
click at [281, 244] on div "[DATE]" at bounding box center [192, 259] width 364 height 33
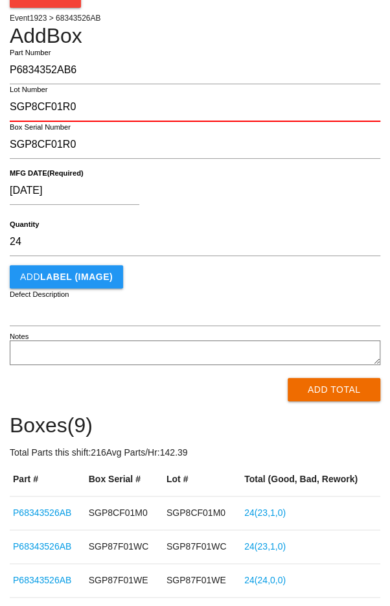
scroll to position [106, 0]
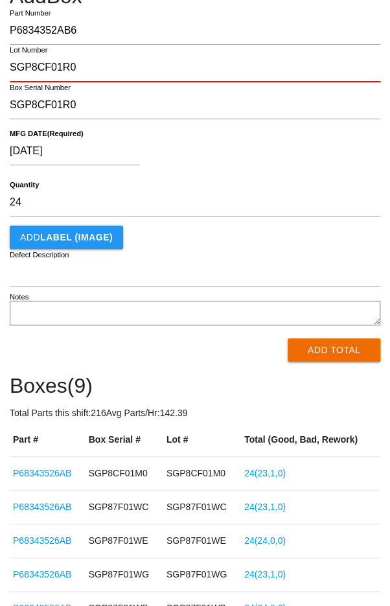
click at [336, 350] on button "Add Total" at bounding box center [334, 349] width 93 height 23
